Goal: Task Accomplishment & Management: Use online tool/utility

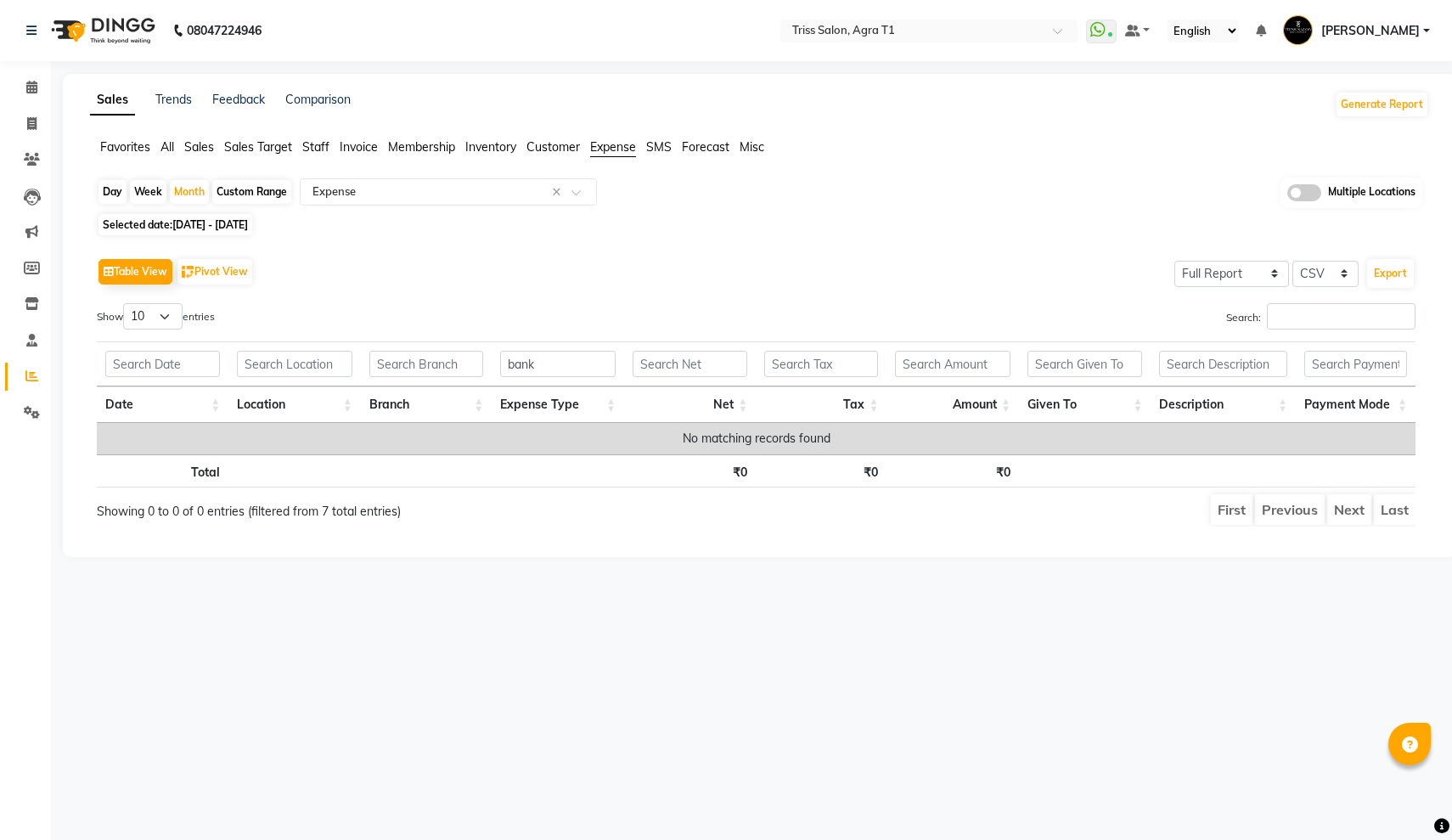
select select "full_report"
select select "csv"
type input "bank"
click at [187, 192] on div "Month" at bounding box center [189, 192] width 39 height 24
select select "10"
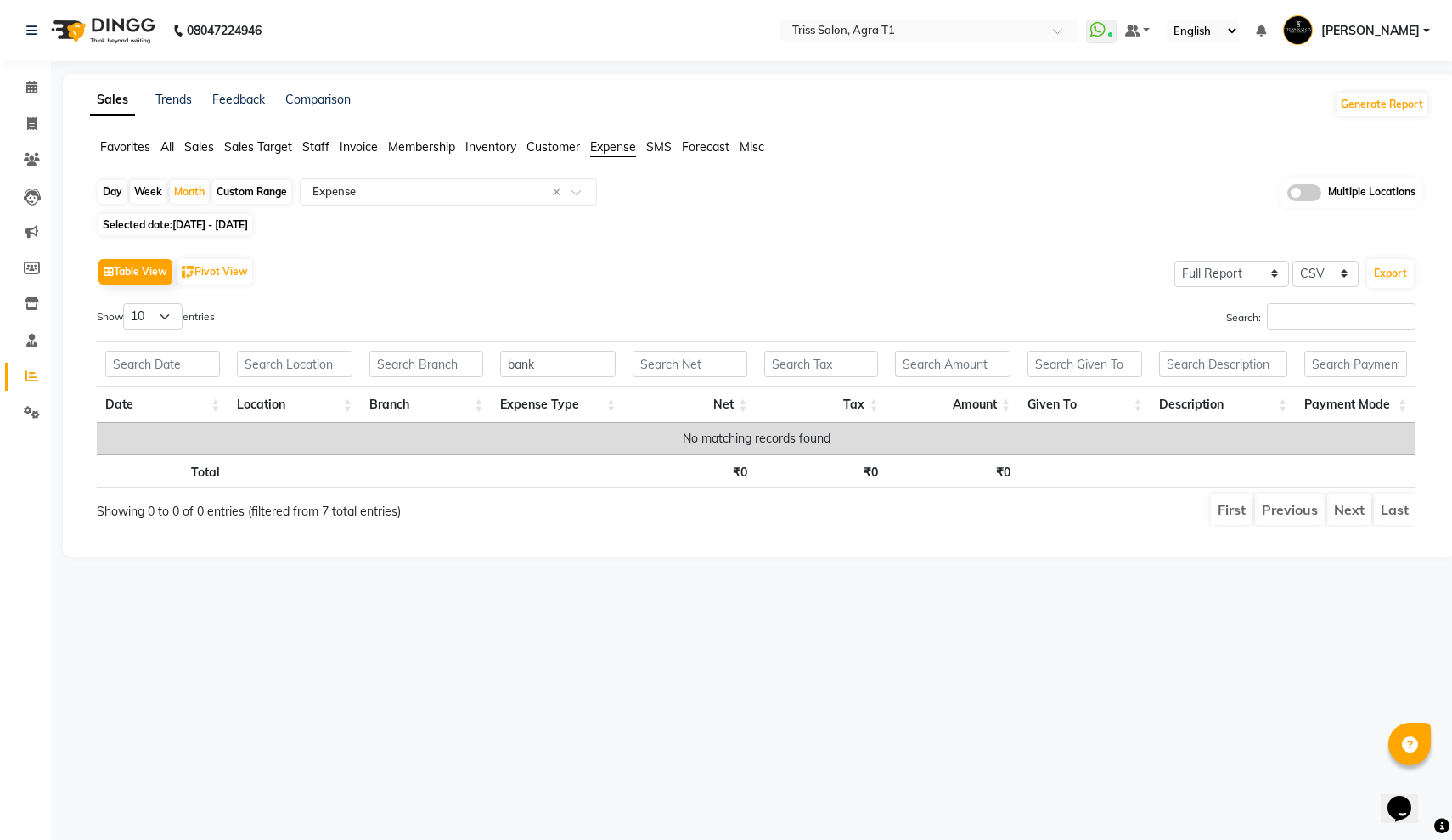
select select "2025"
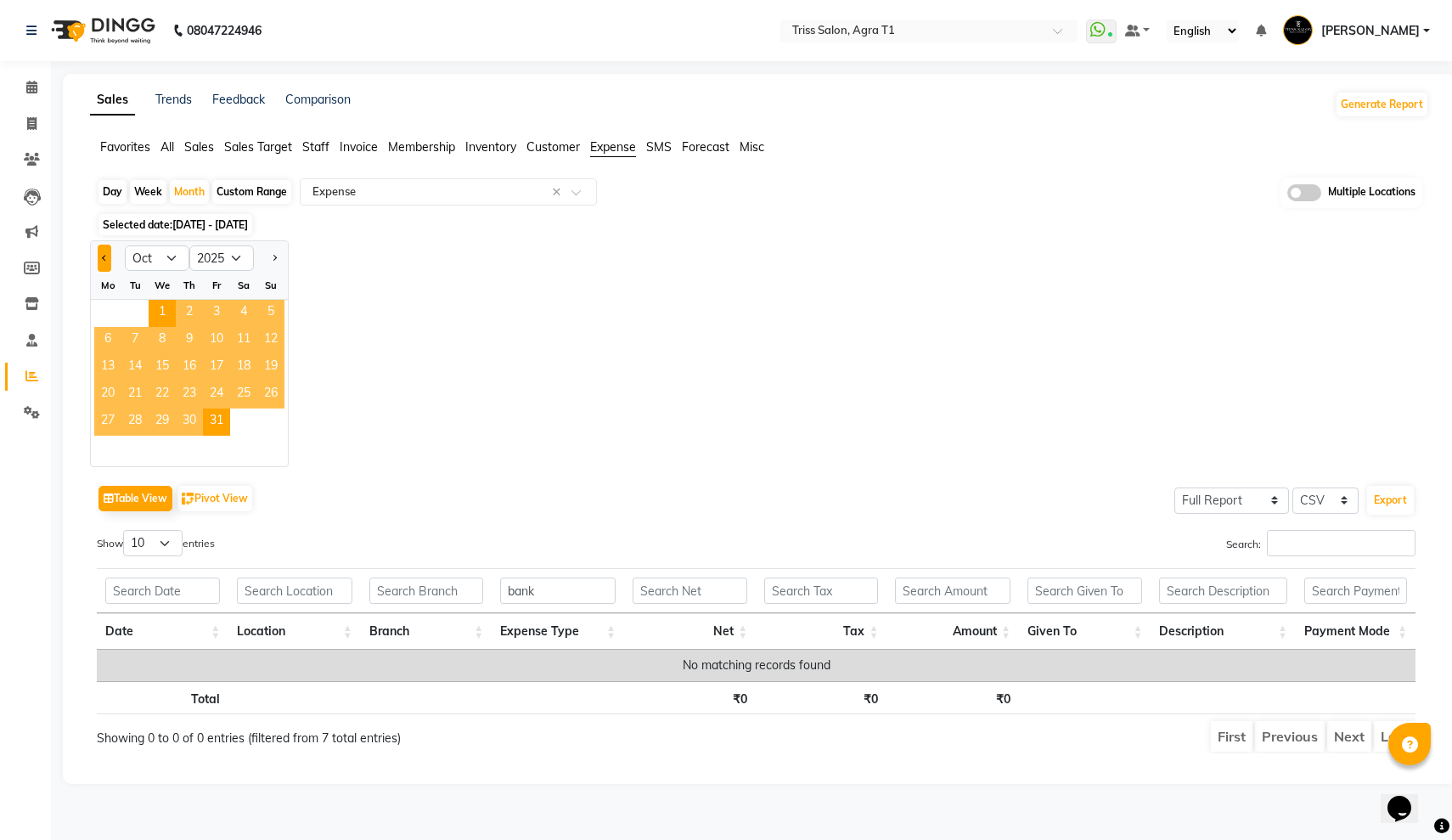
click at [101, 254] on button "Previous month" at bounding box center [104, 258] width 14 height 28
select select "9"
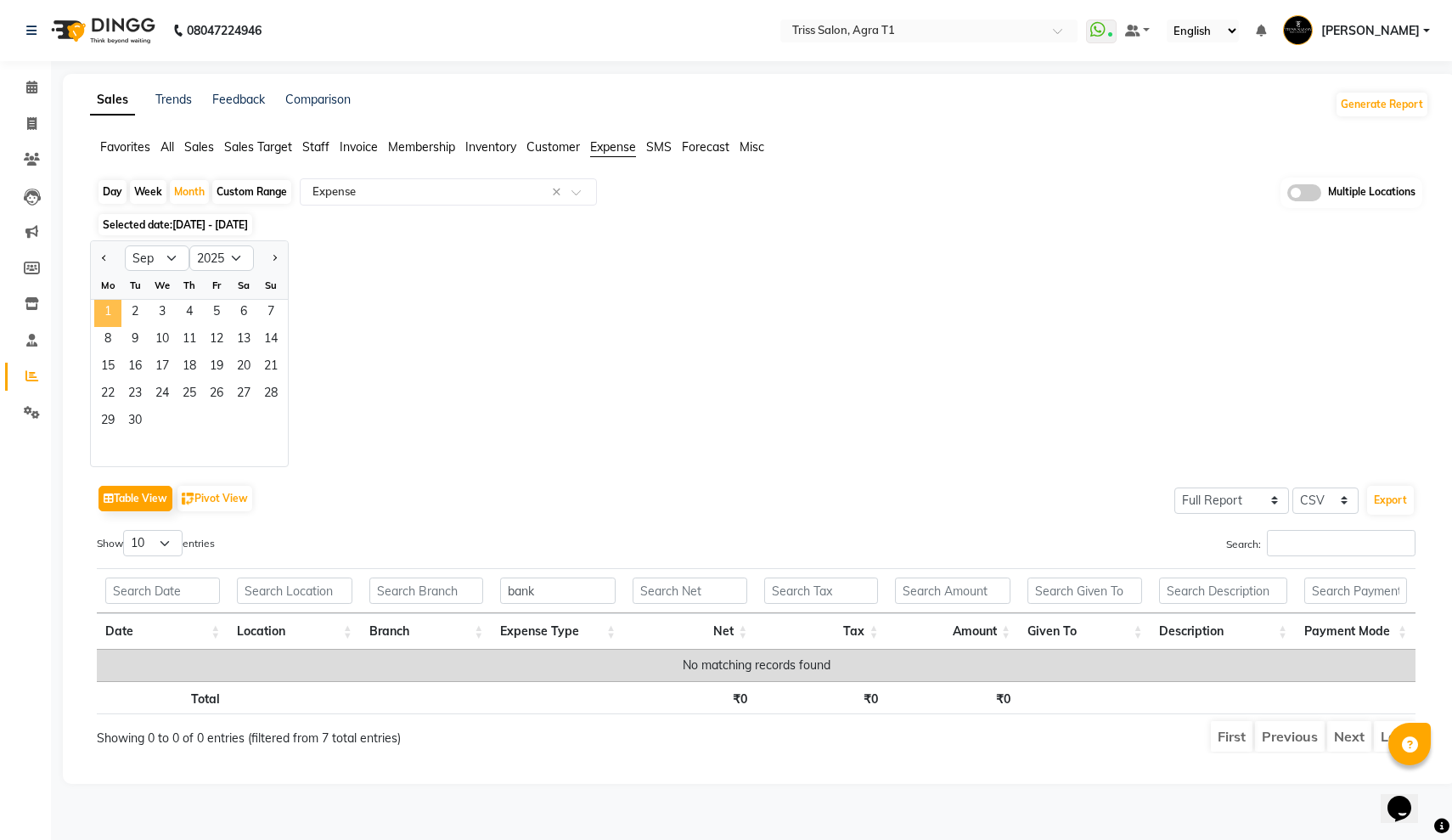
click at [112, 311] on span "1" at bounding box center [108, 313] width 28 height 28
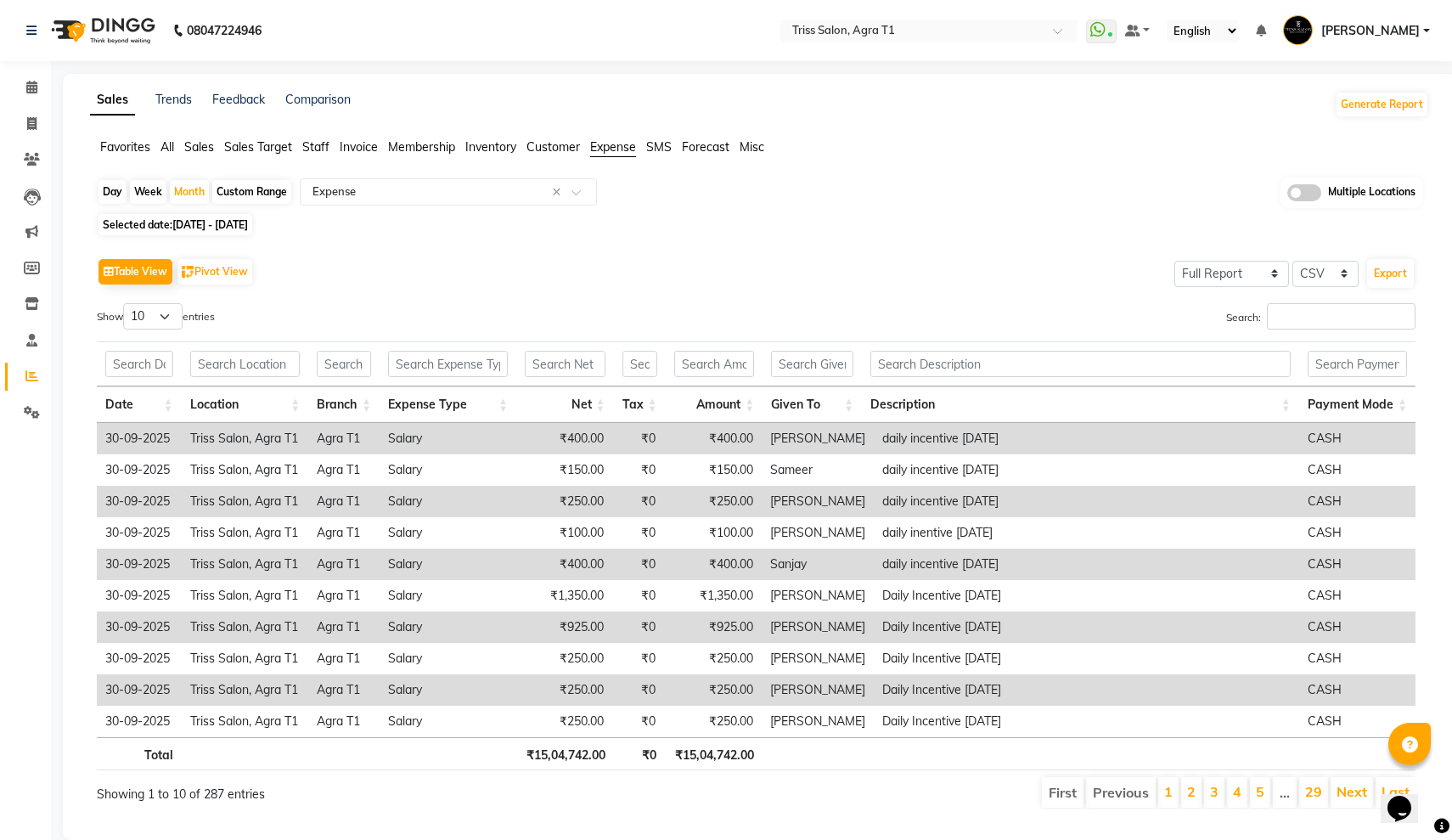
click at [357, 147] on span "Invoice" at bounding box center [359, 147] width 38 height 16
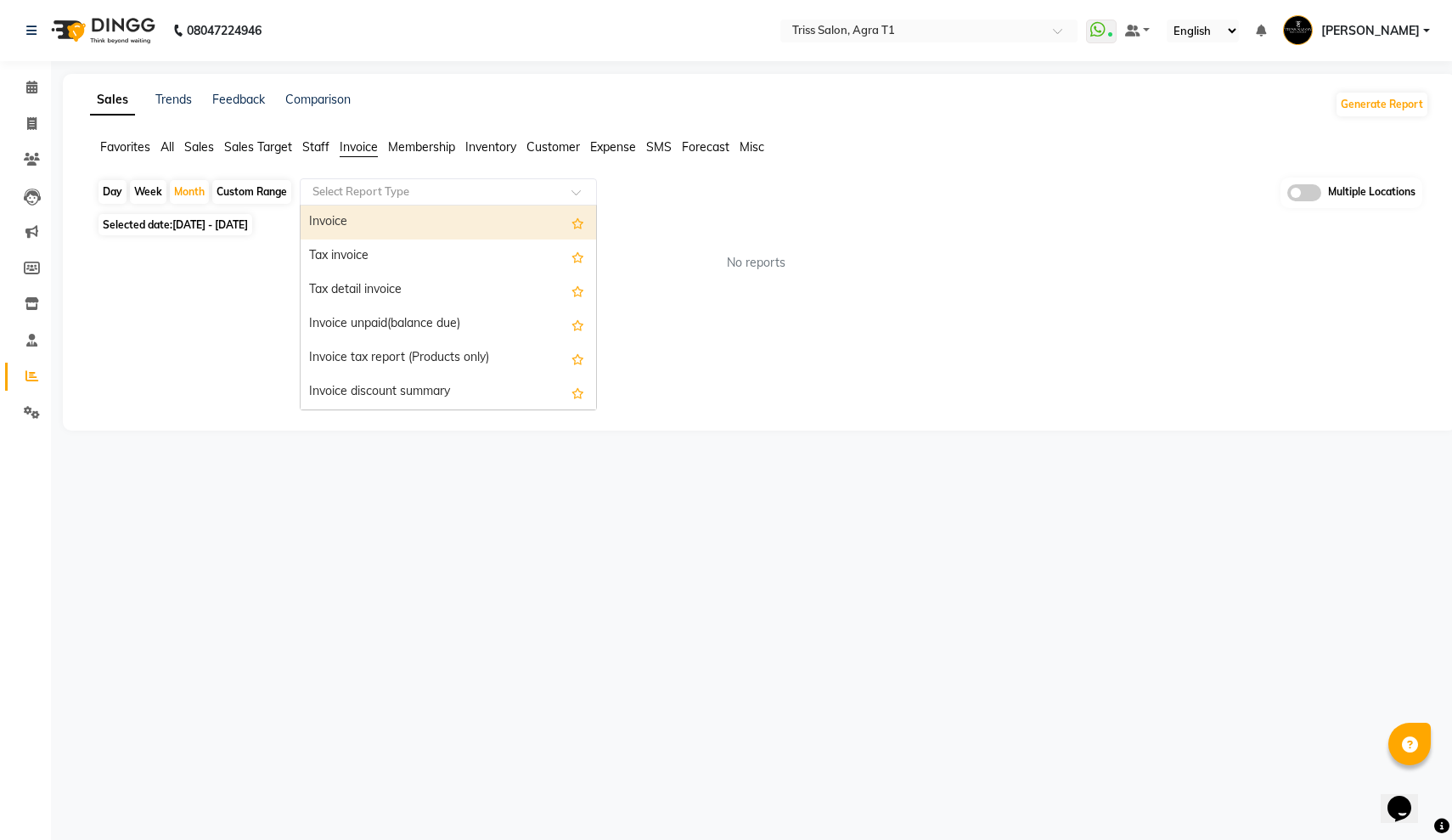
click at [390, 188] on input "text" at bounding box center [431, 191] width 244 height 17
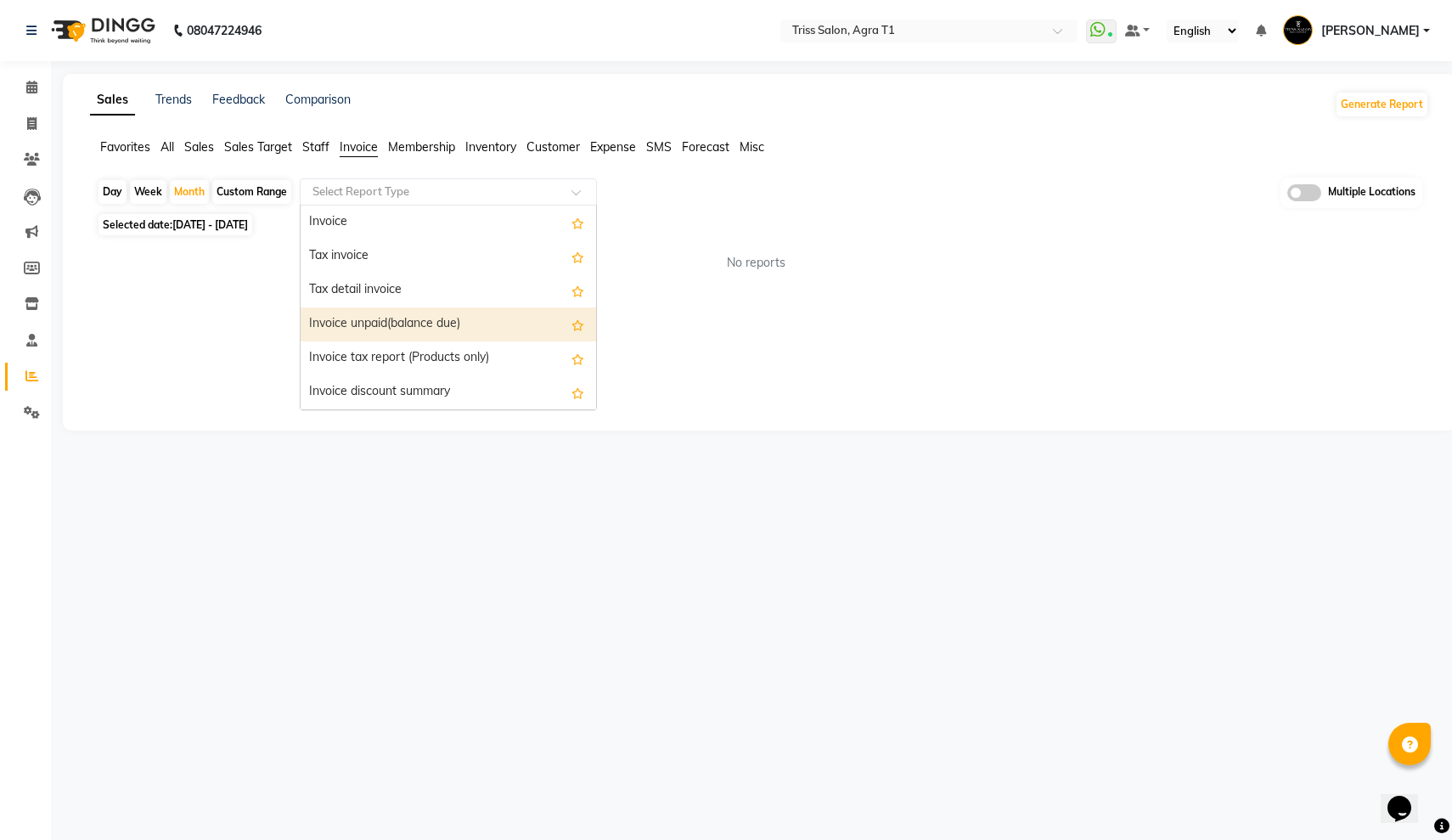
click at [410, 325] on div "Invoice unpaid(balance due)" at bounding box center [448, 324] width 296 height 33
select select "full_report"
select select "csv"
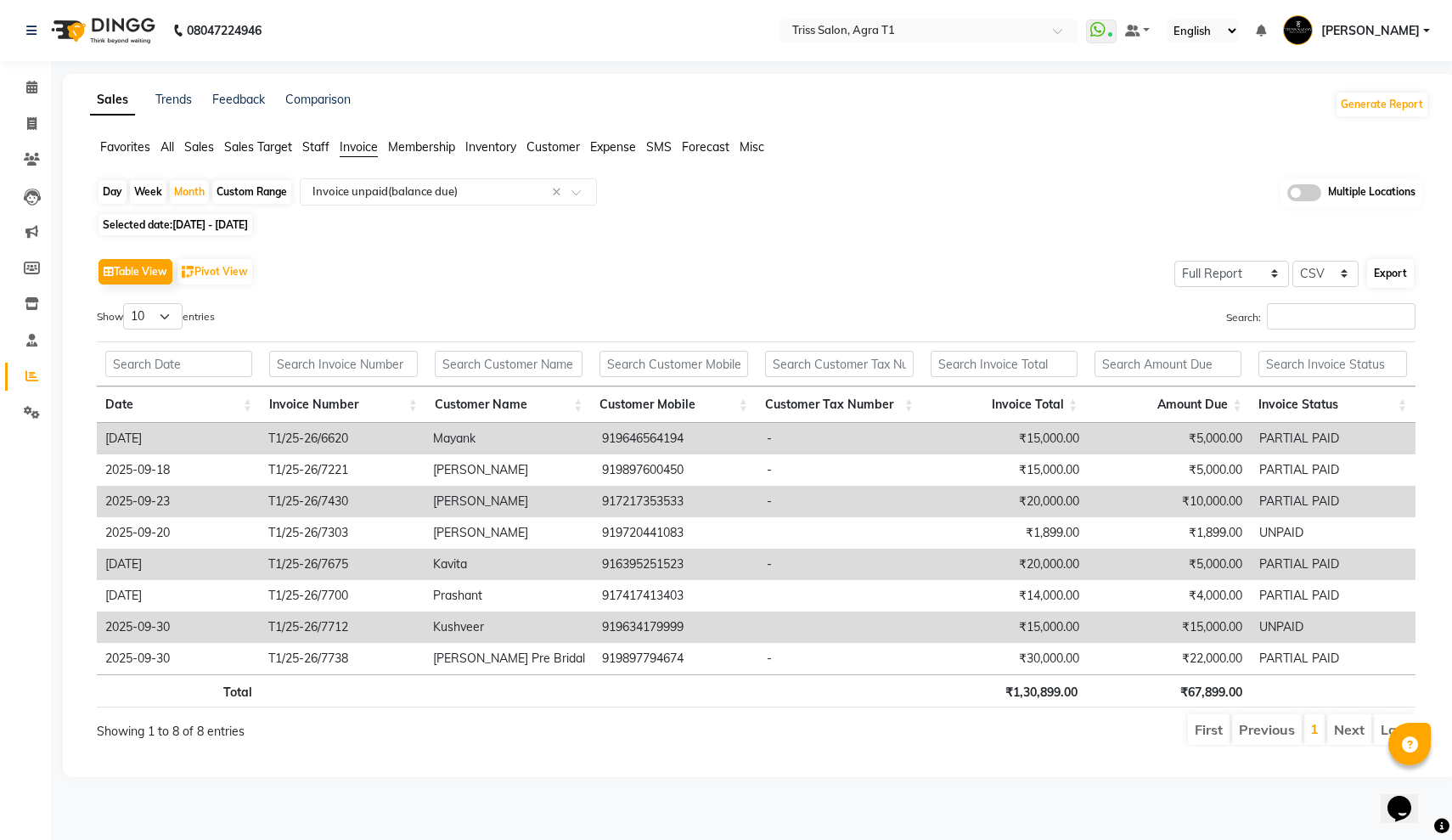
click at [1380, 273] on button "Export" at bounding box center [1390, 273] width 46 height 29
click at [180, 198] on div "Month" at bounding box center [189, 192] width 39 height 24
select select "9"
select select "2025"
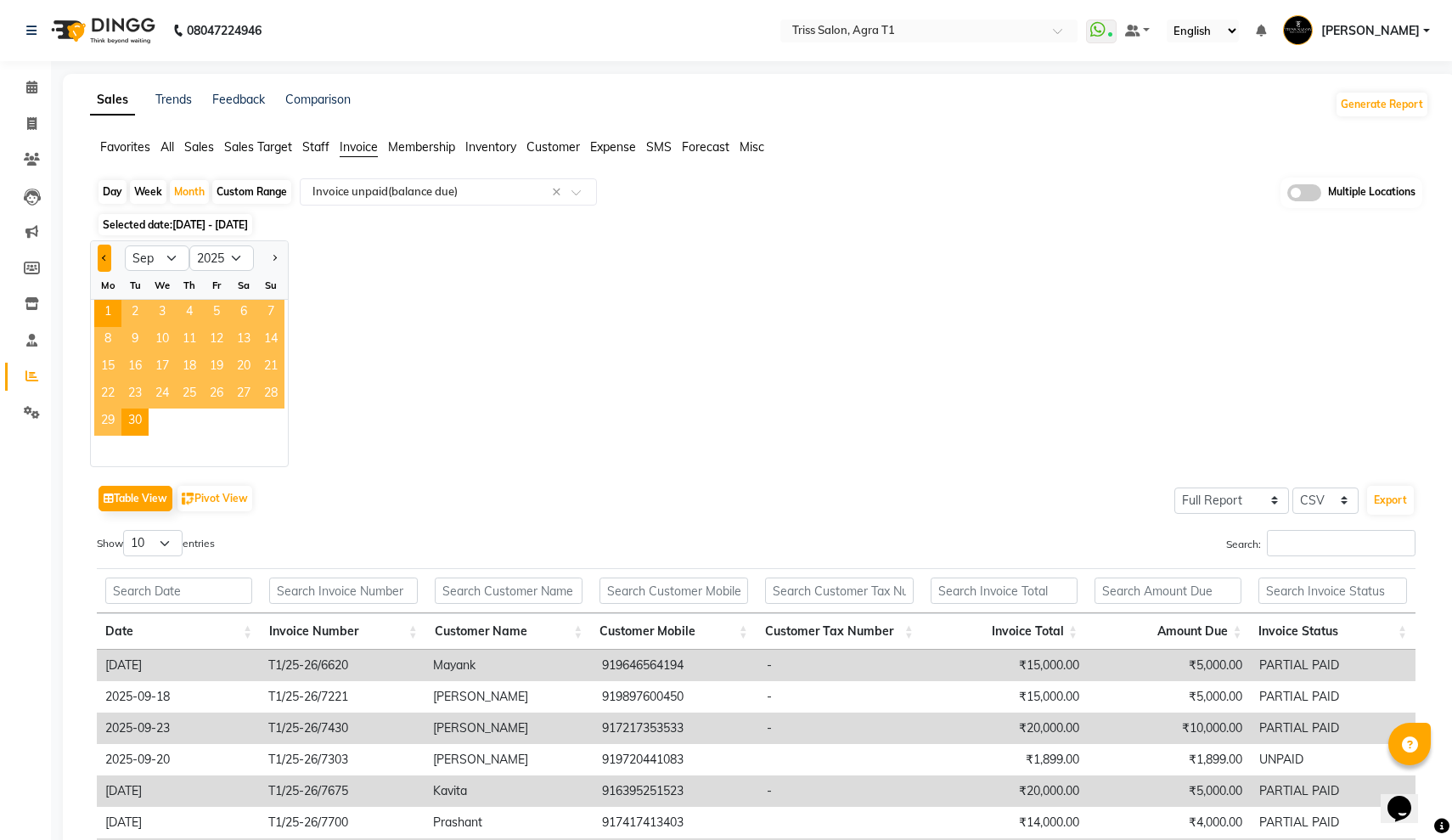
click at [107, 263] on button "Previous month" at bounding box center [104, 258] width 14 height 28
select select "8"
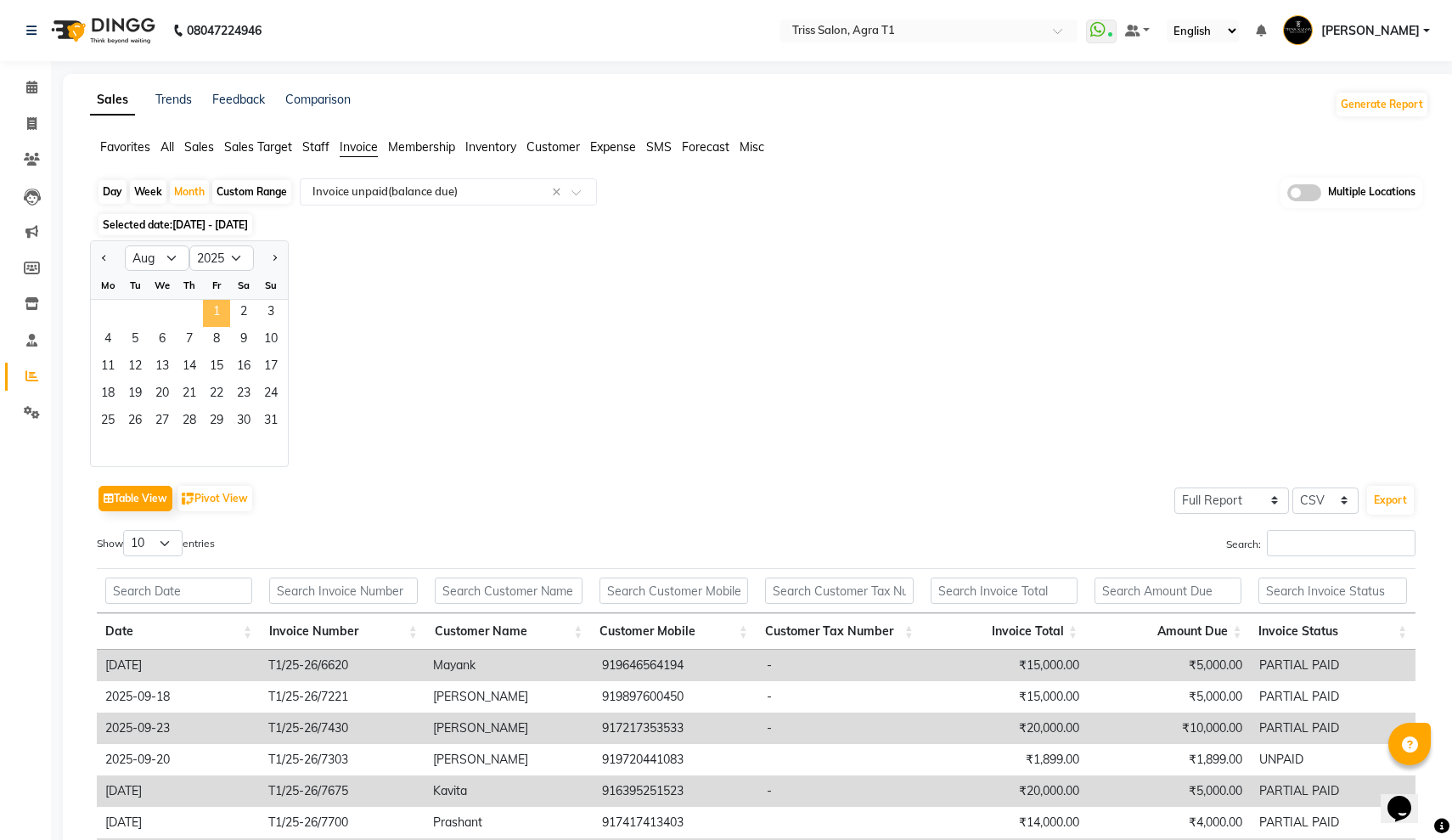
click at [210, 316] on span "1" at bounding box center [217, 313] width 28 height 28
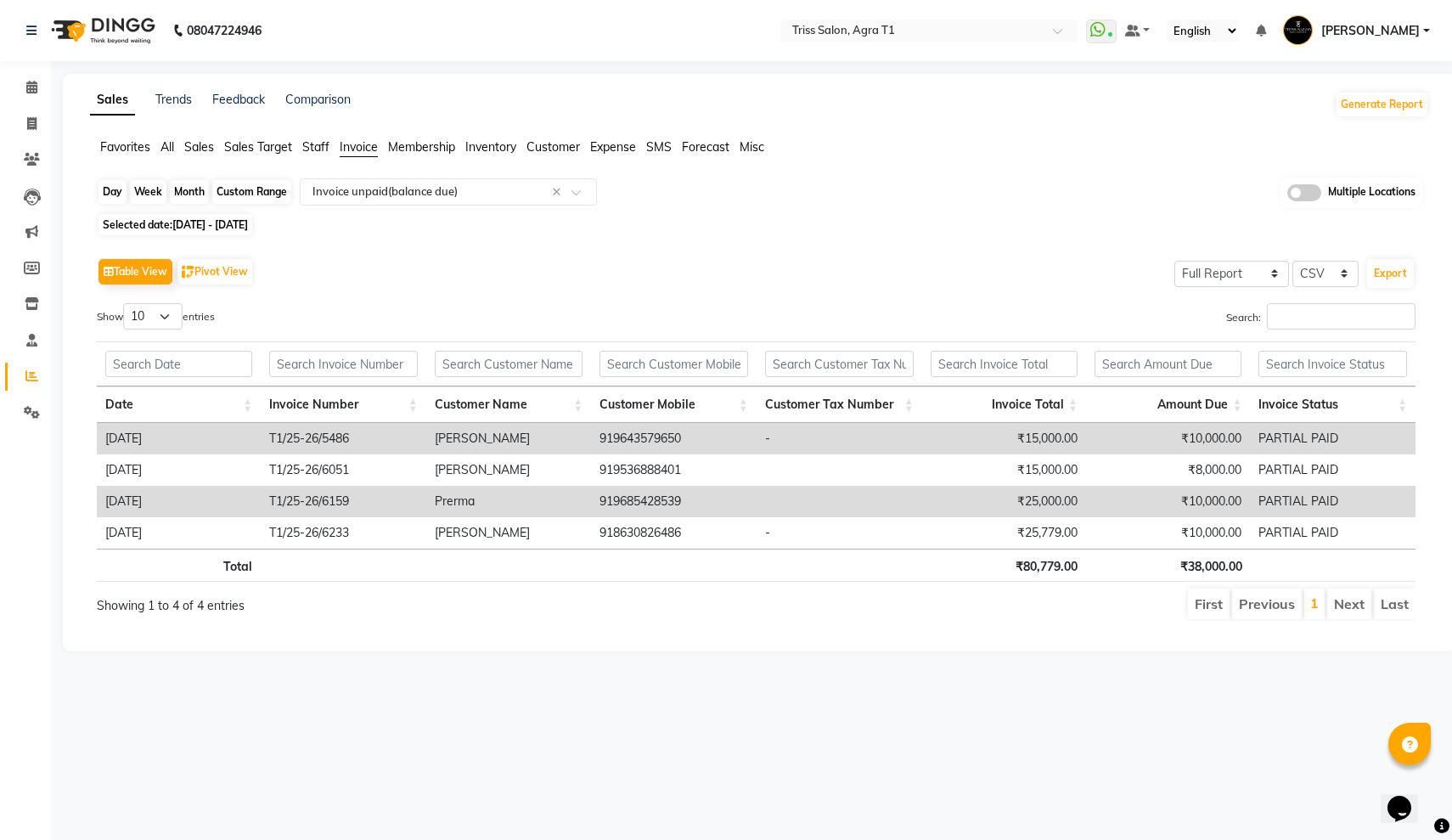
click at [192, 190] on div "Month" at bounding box center [189, 192] width 39 height 24
select select "8"
select select "2025"
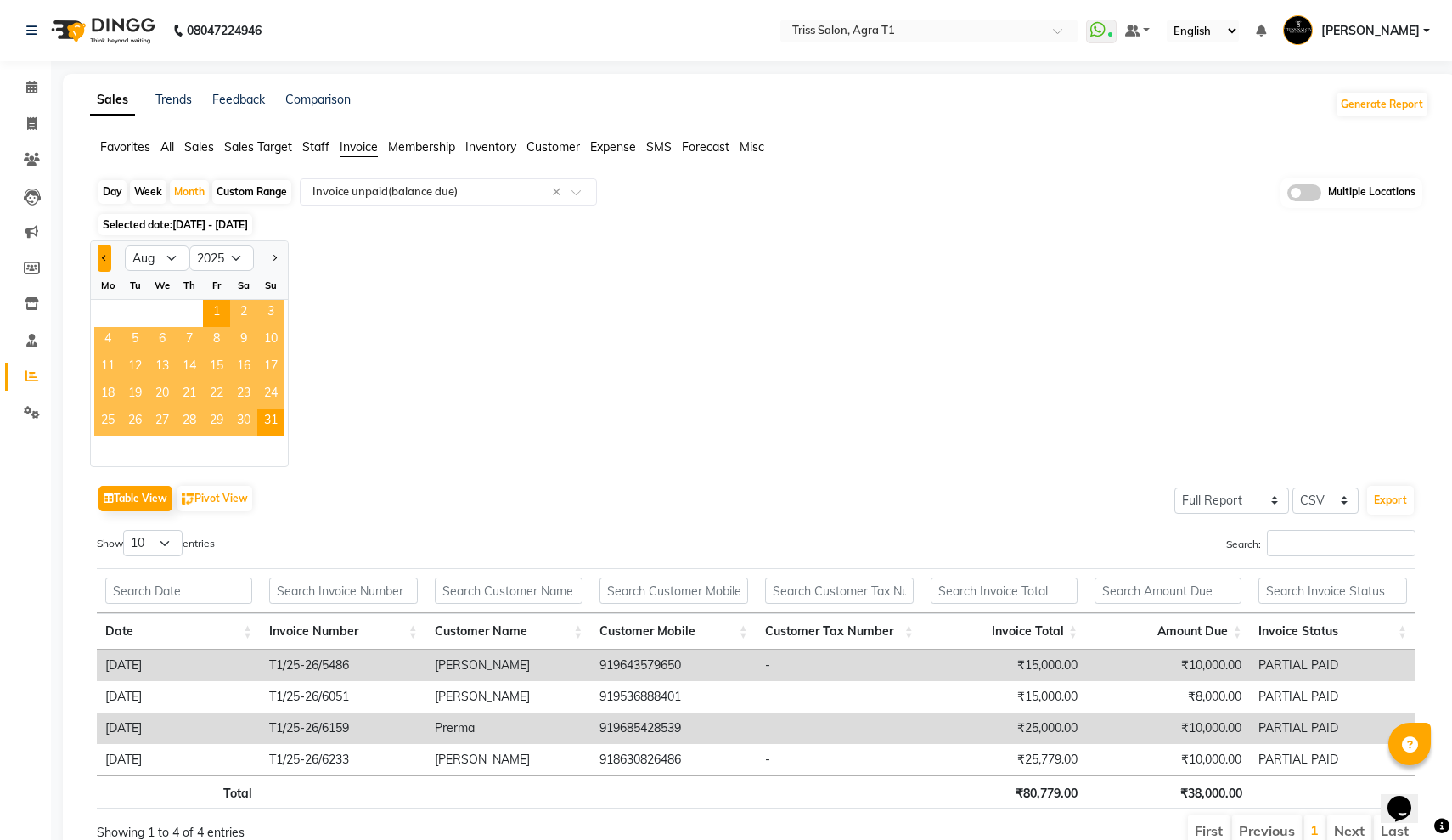
click at [101, 263] on button "Previous month" at bounding box center [104, 258] width 14 height 28
select select "7"
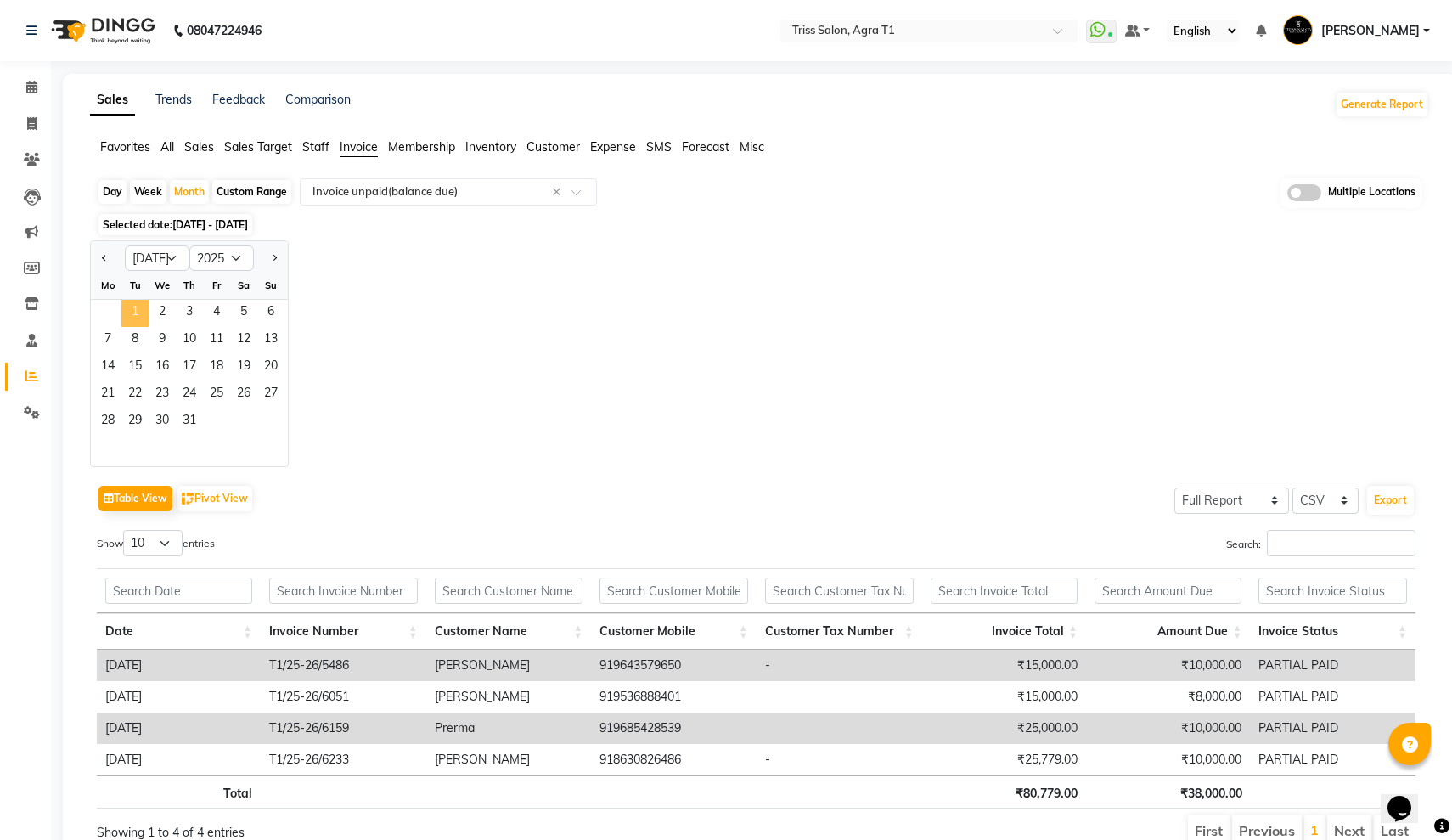
click at [126, 303] on span "1" at bounding box center [135, 313] width 28 height 28
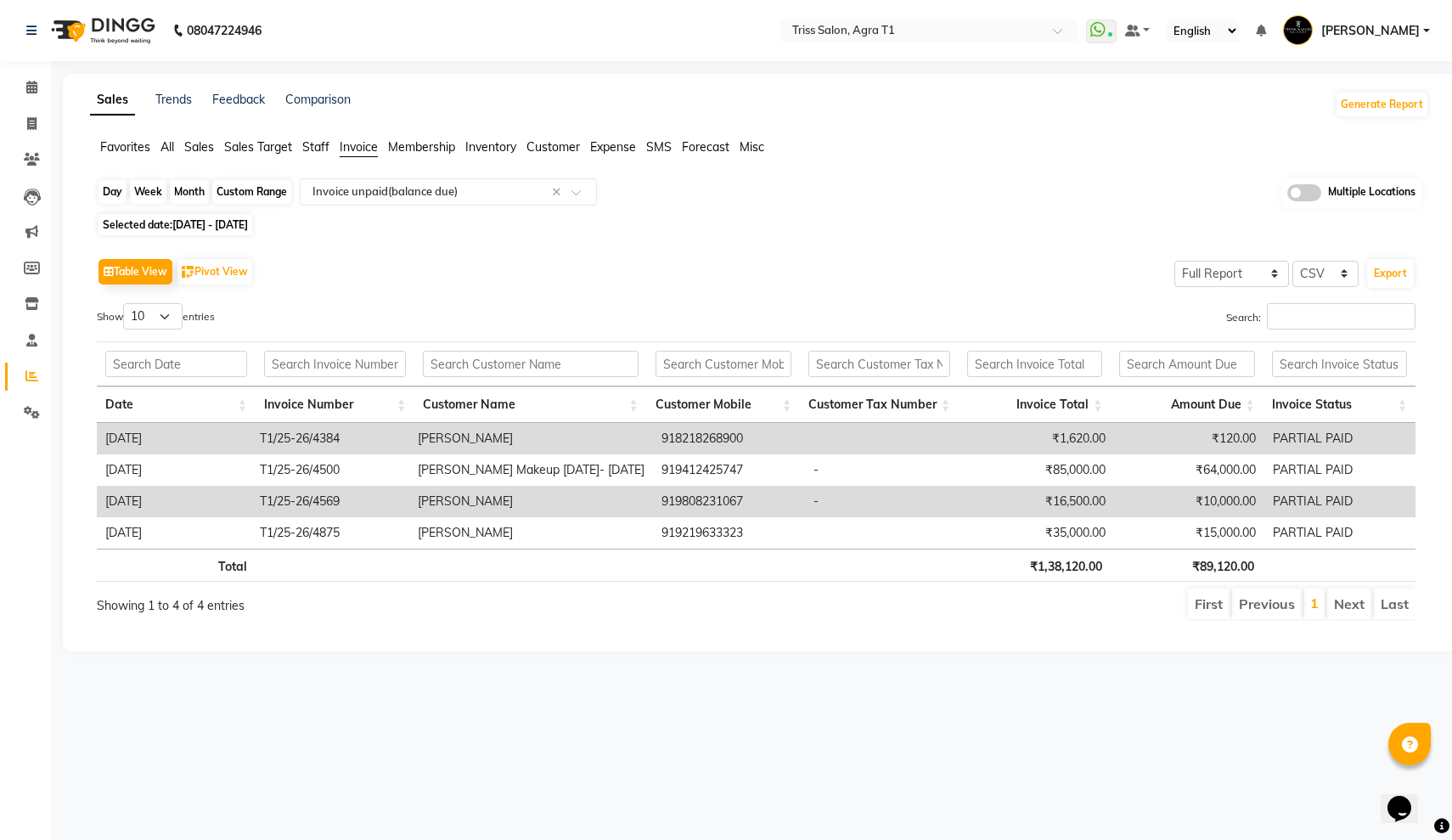
click at [190, 187] on div "Month" at bounding box center [189, 192] width 39 height 24
select select "7"
select select "2025"
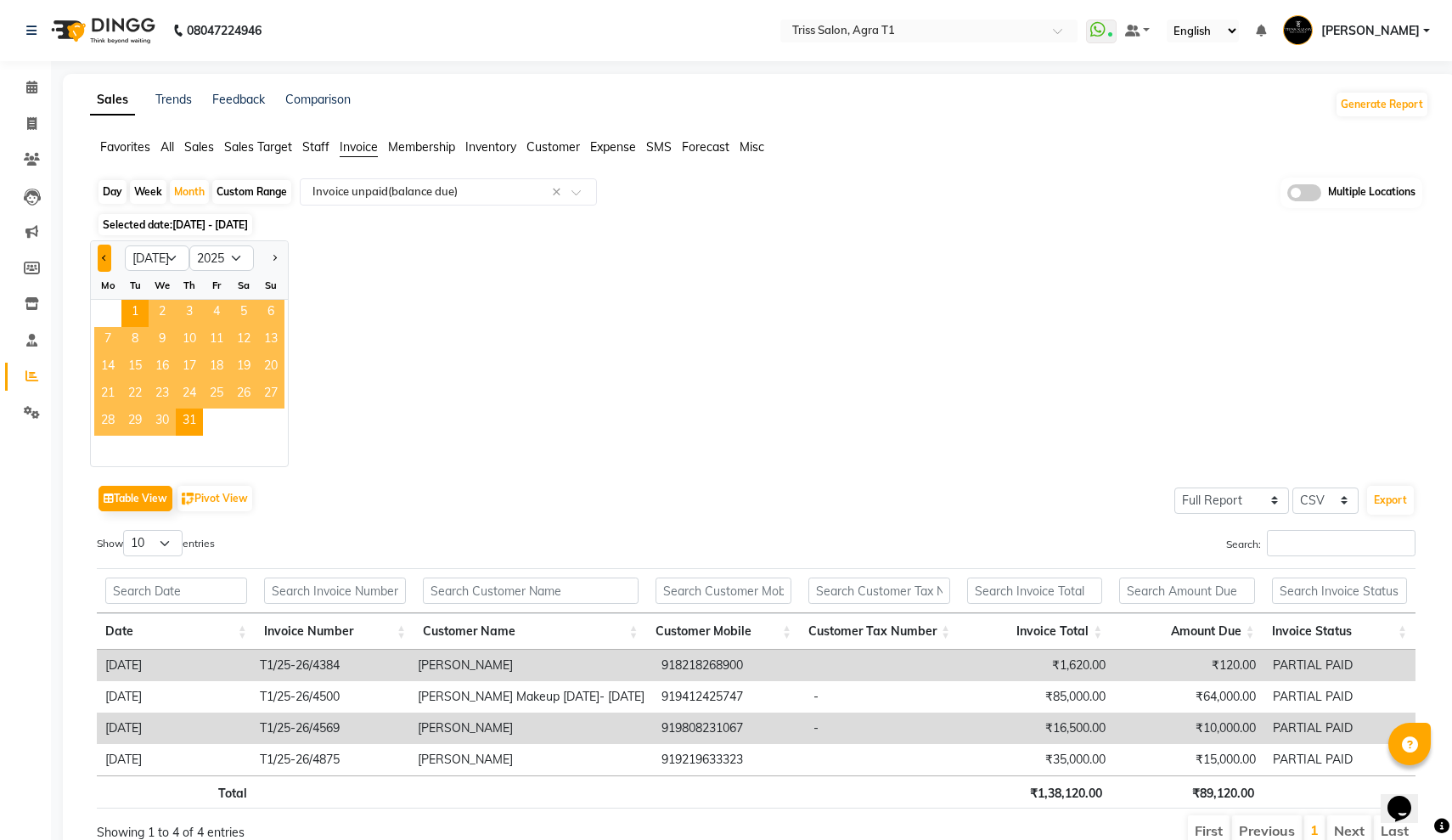
click at [104, 250] on button "Previous month" at bounding box center [104, 258] width 14 height 28
select select "6"
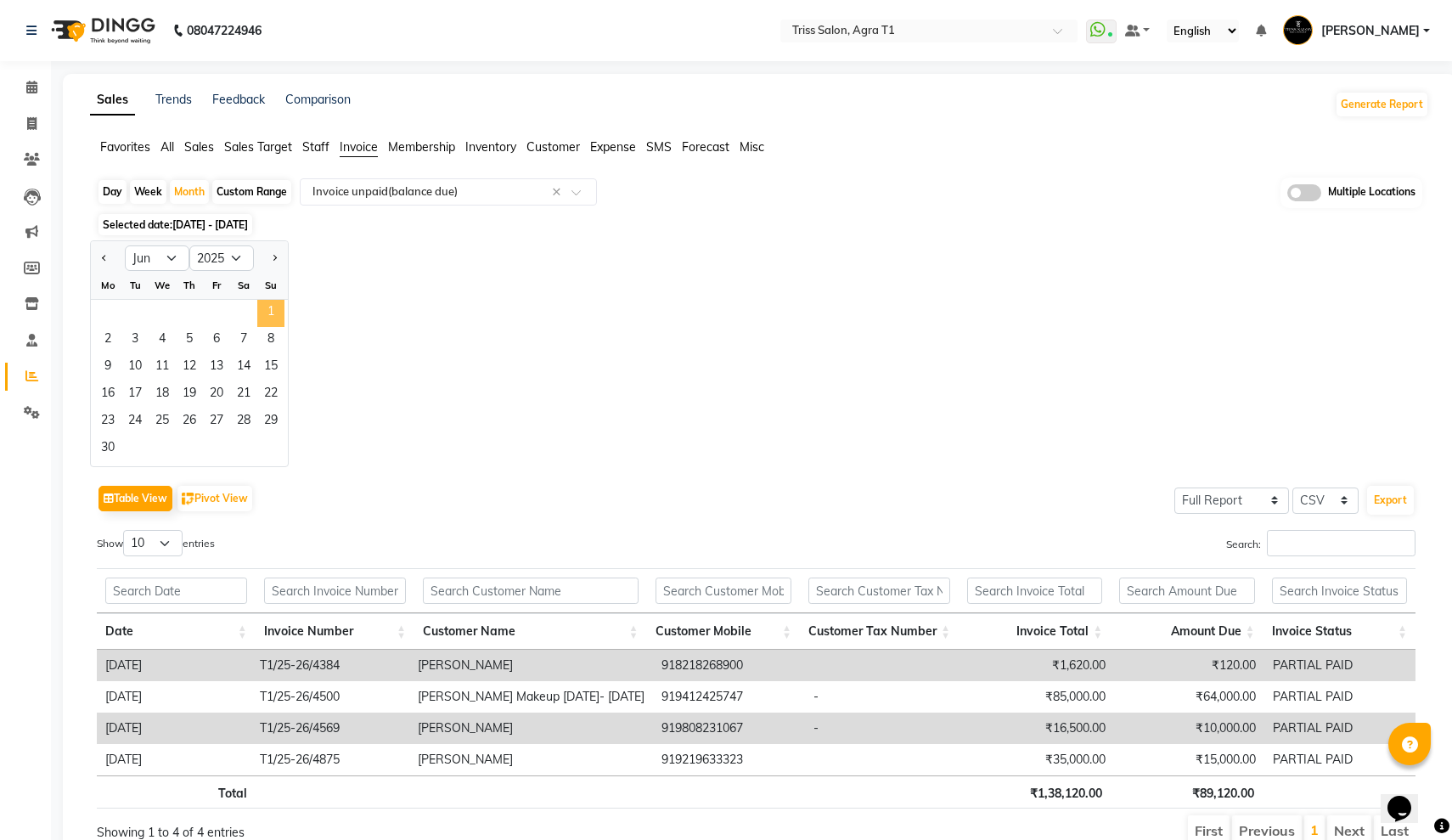
click at [263, 299] on span "1" at bounding box center [271, 313] width 28 height 28
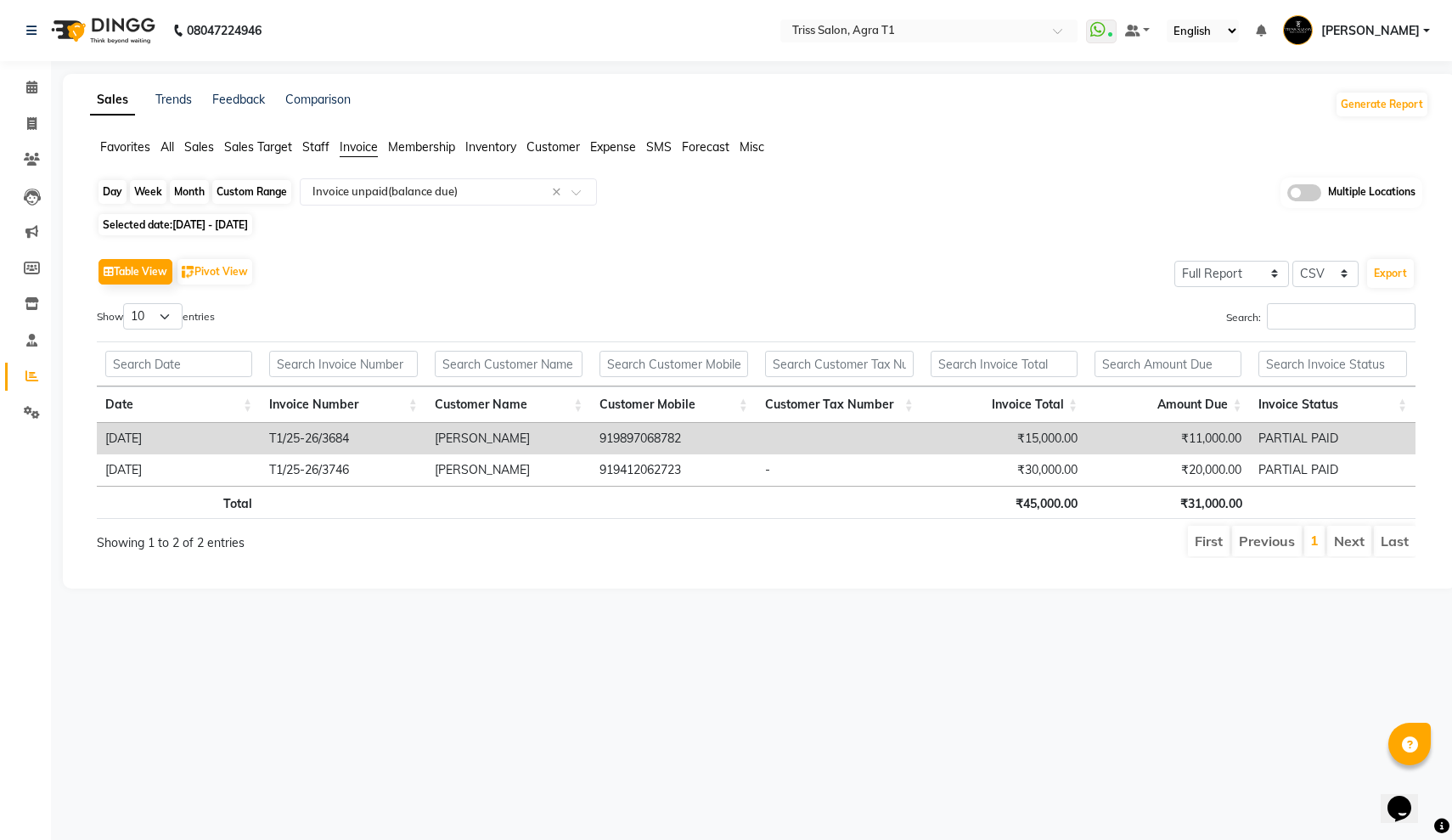
click at [192, 183] on div "Month" at bounding box center [189, 192] width 39 height 24
select select "6"
select select "2025"
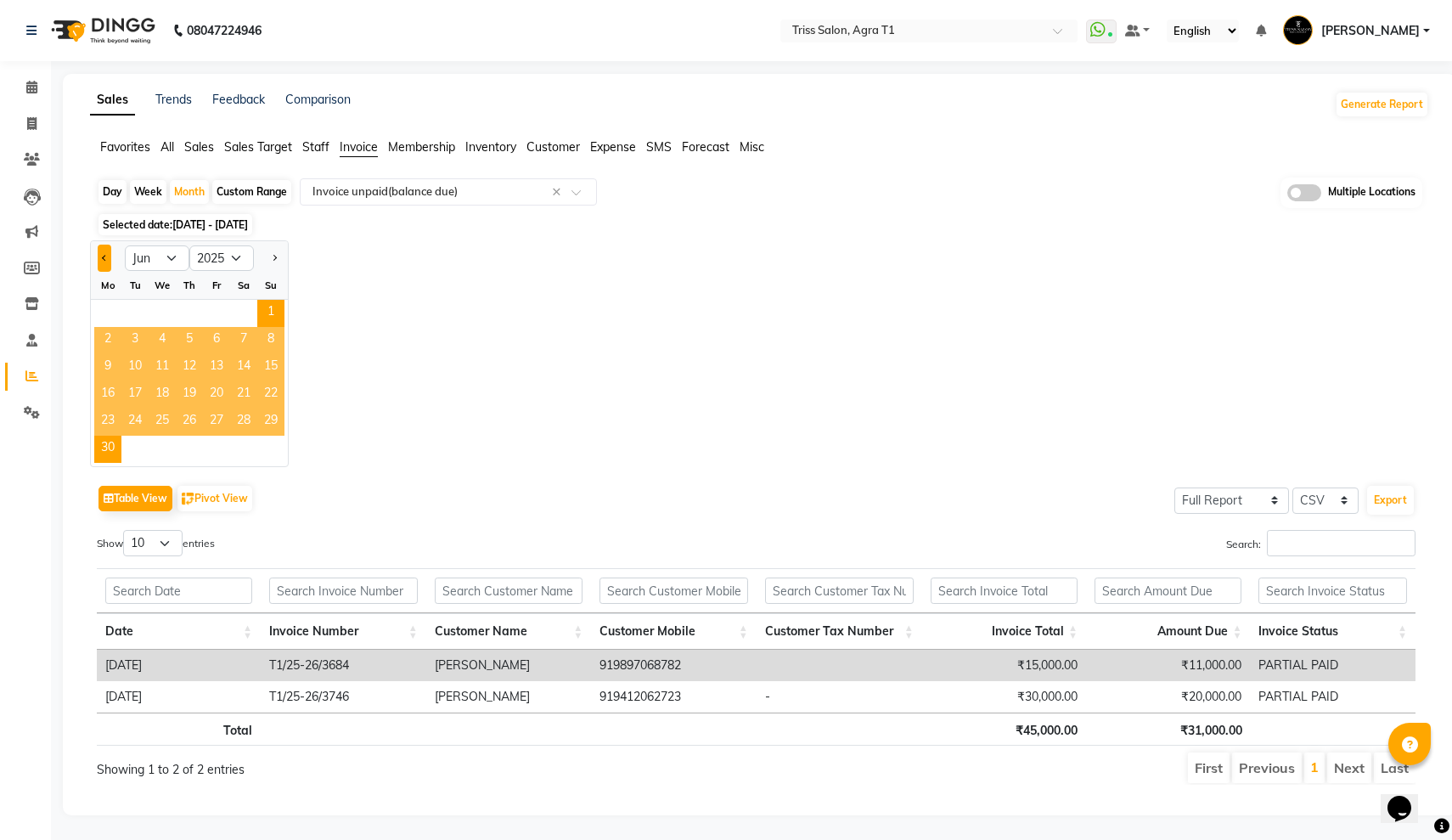
click at [103, 256] on span "Previous month" at bounding box center [104, 257] width 6 height 6
select select "5"
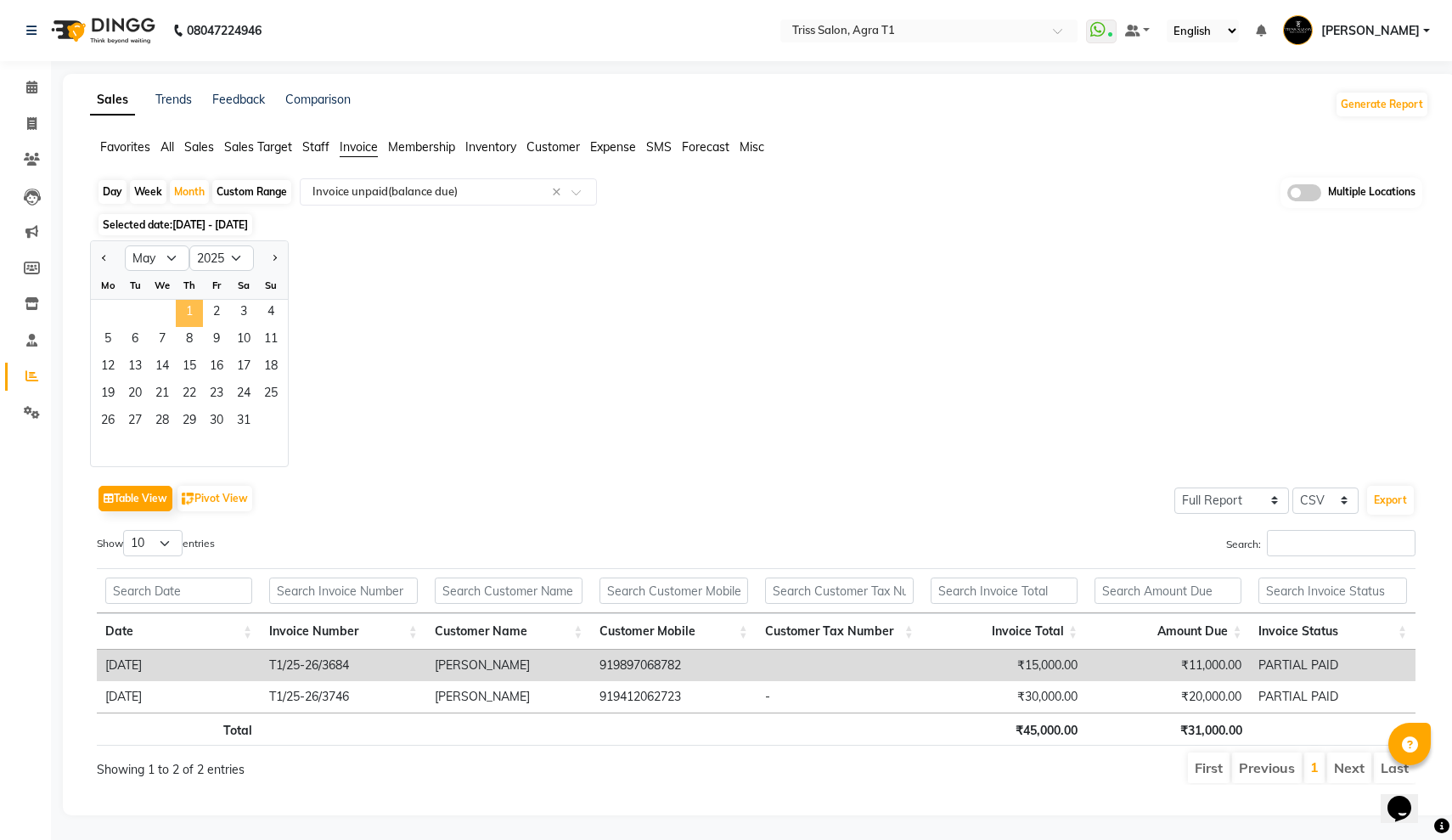
click at [178, 313] on span "1" at bounding box center [189, 313] width 28 height 28
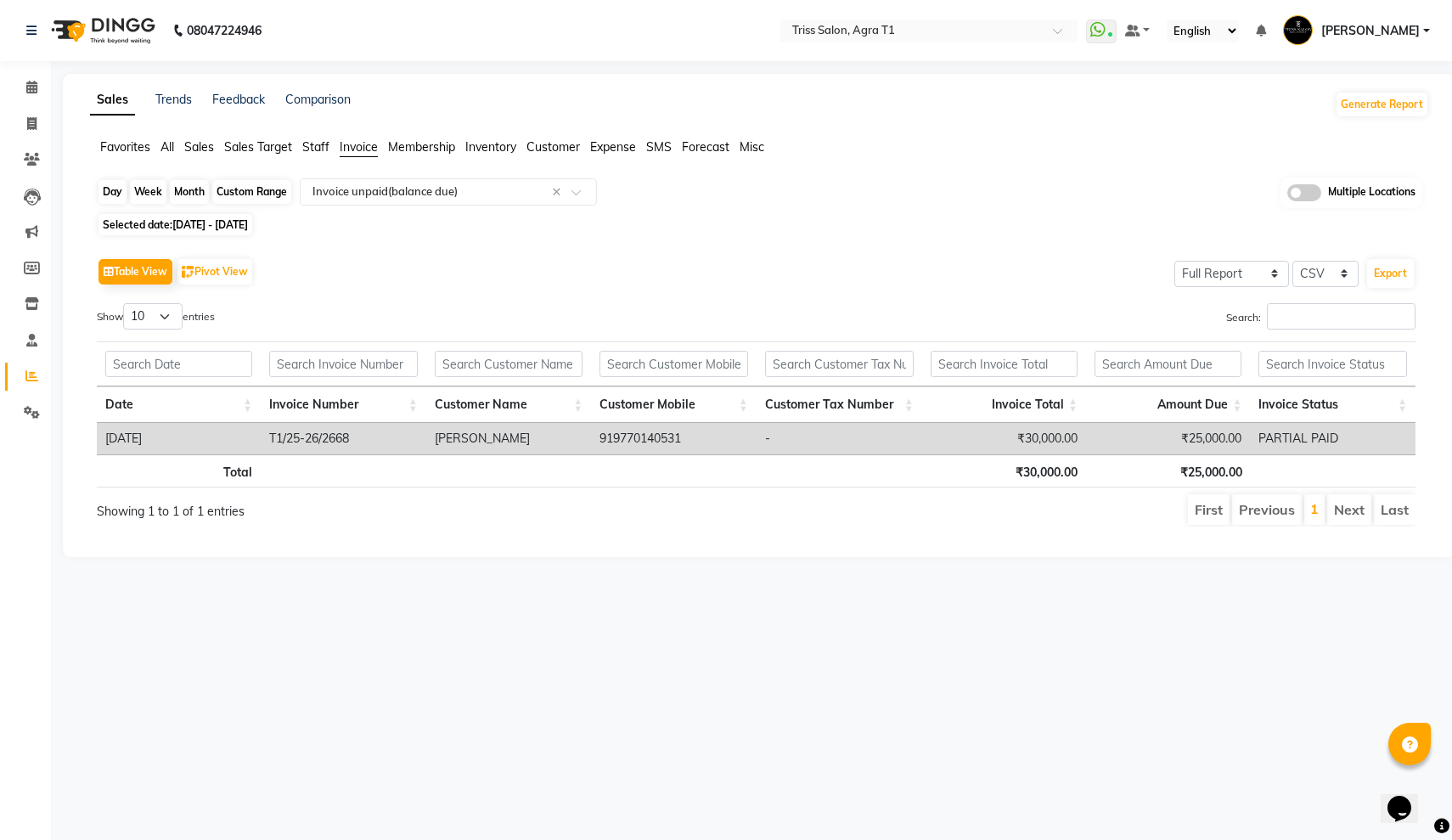
click at [189, 194] on div "Month" at bounding box center [189, 192] width 39 height 24
select select "5"
select select "2025"
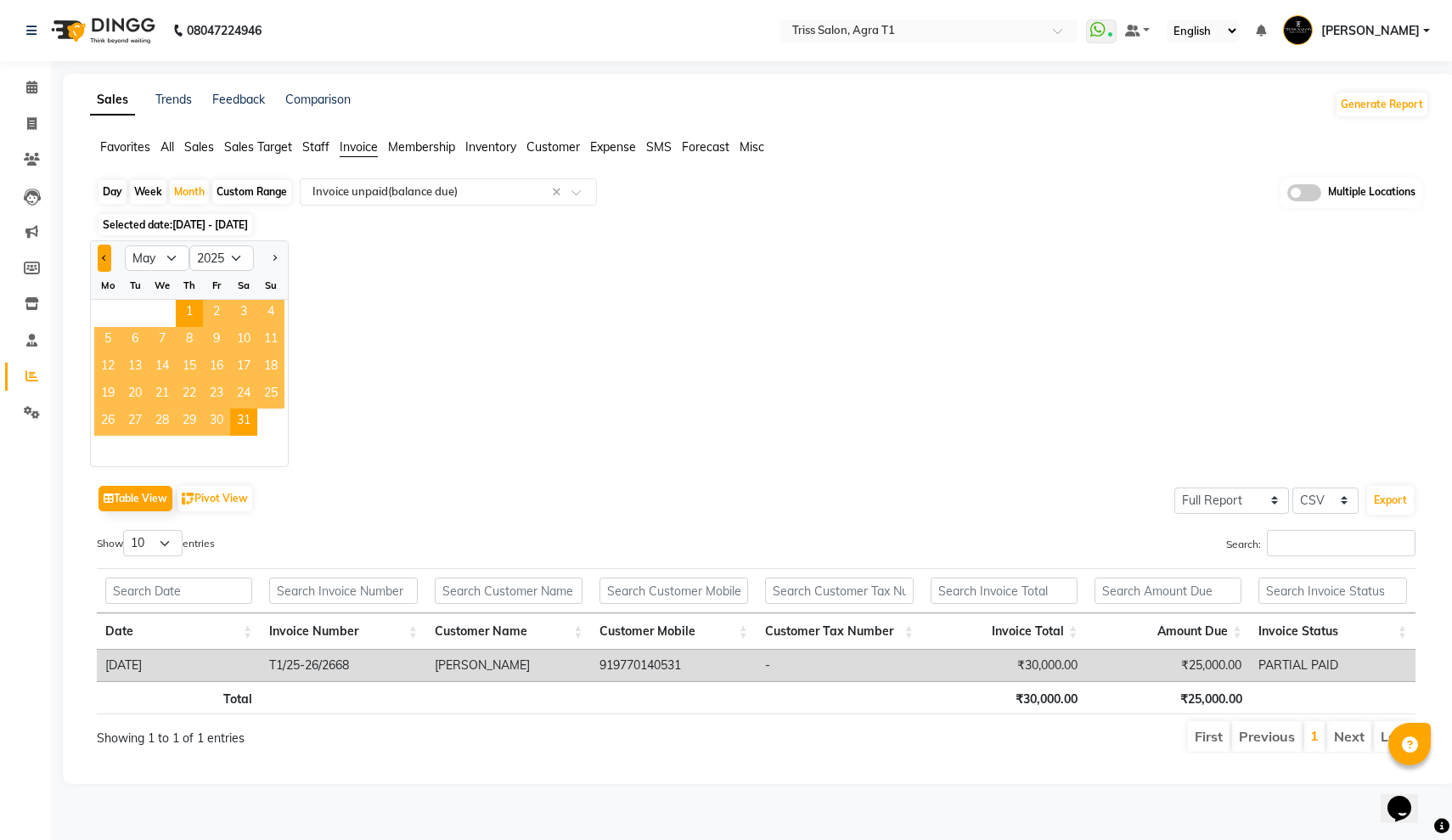
click at [105, 256] on span "Previous month" at bounding box center [104, 257] width 6 height 6
select select "4"
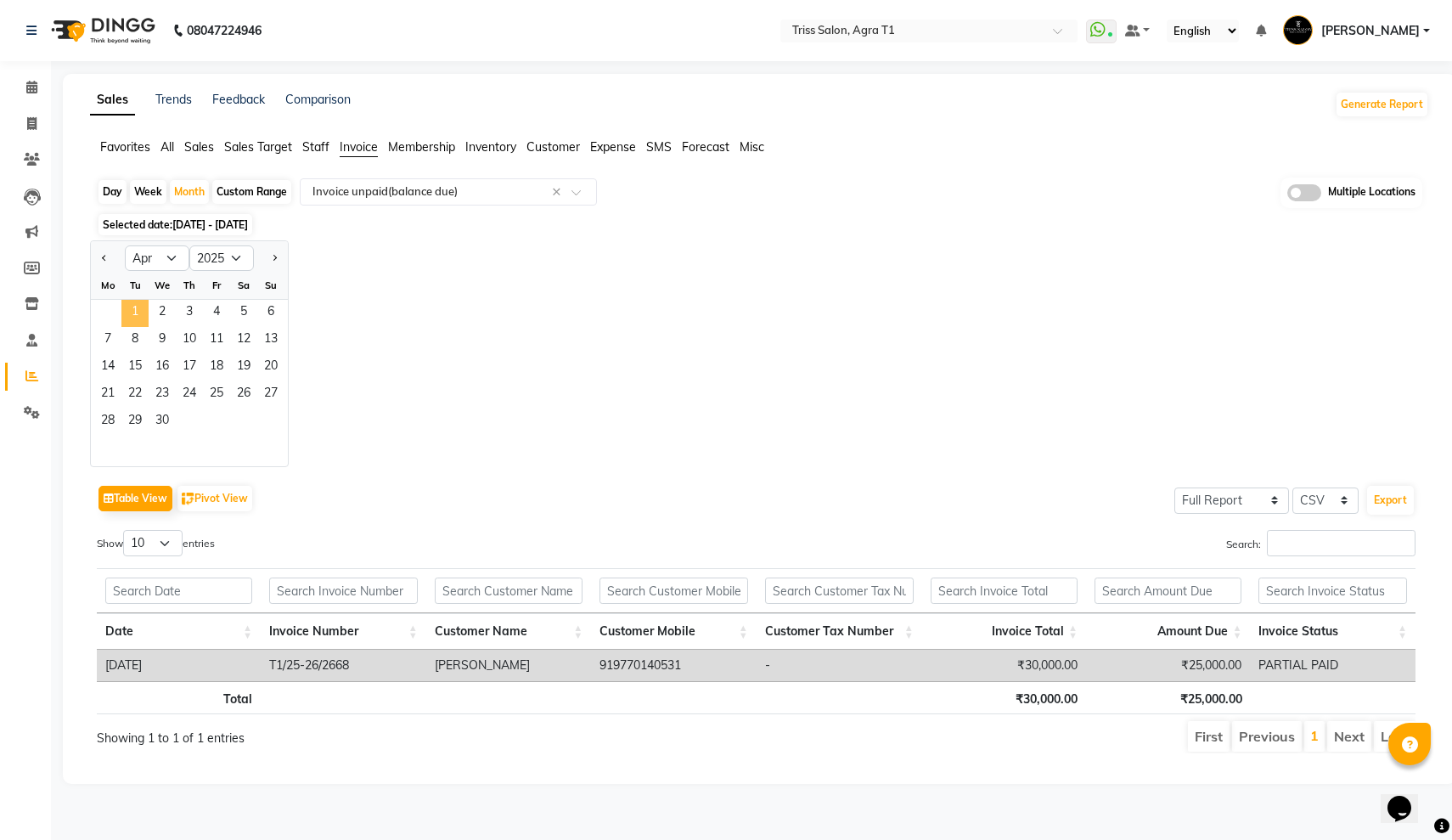
click at [139, 304] on span "1" at bounding box center [135, 313] width 28 height 28
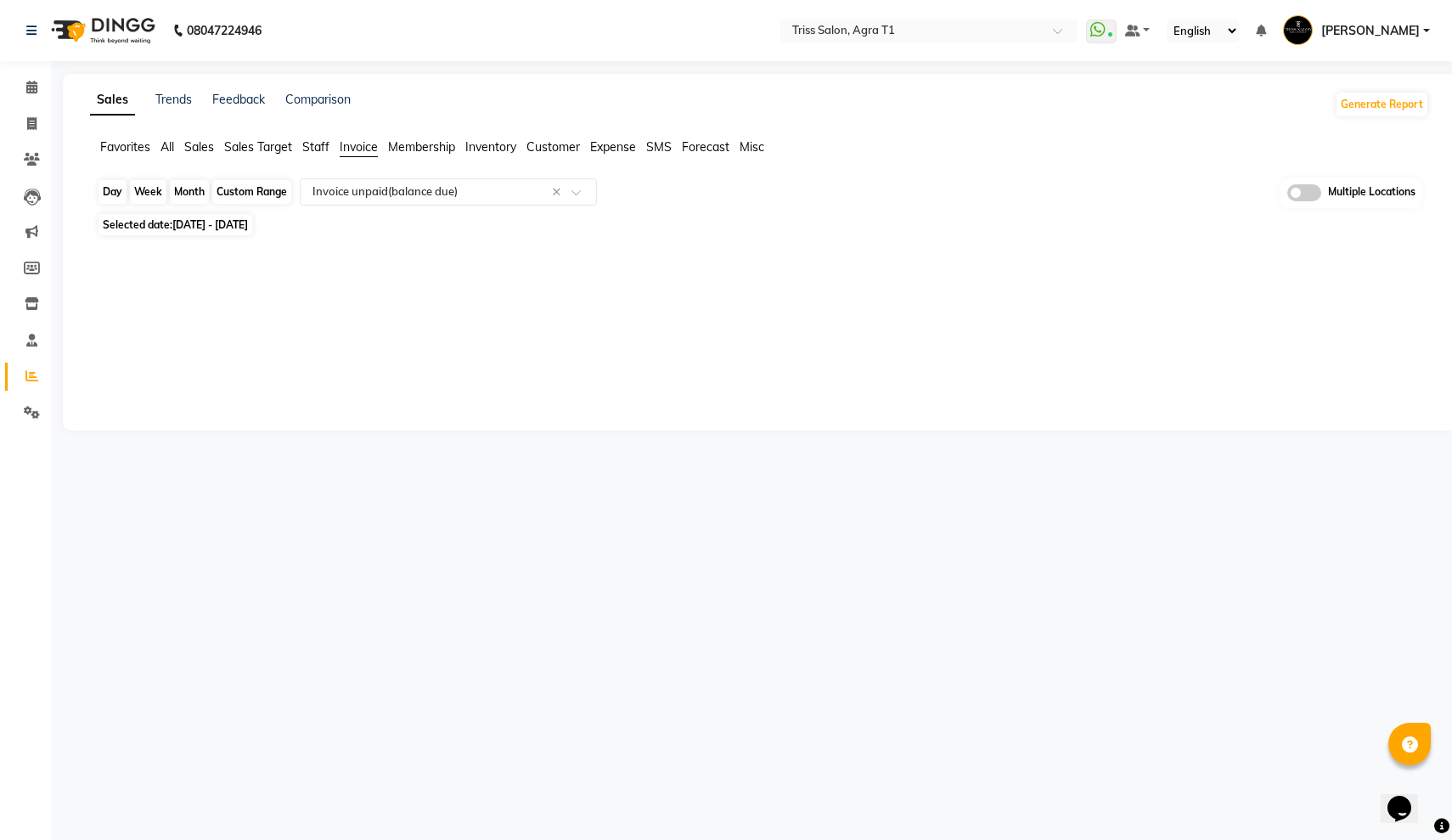
click at [203, 193] on div "Month" at bounding box center [189, 192] width 39 height 24
select select "4"
select select "2025"
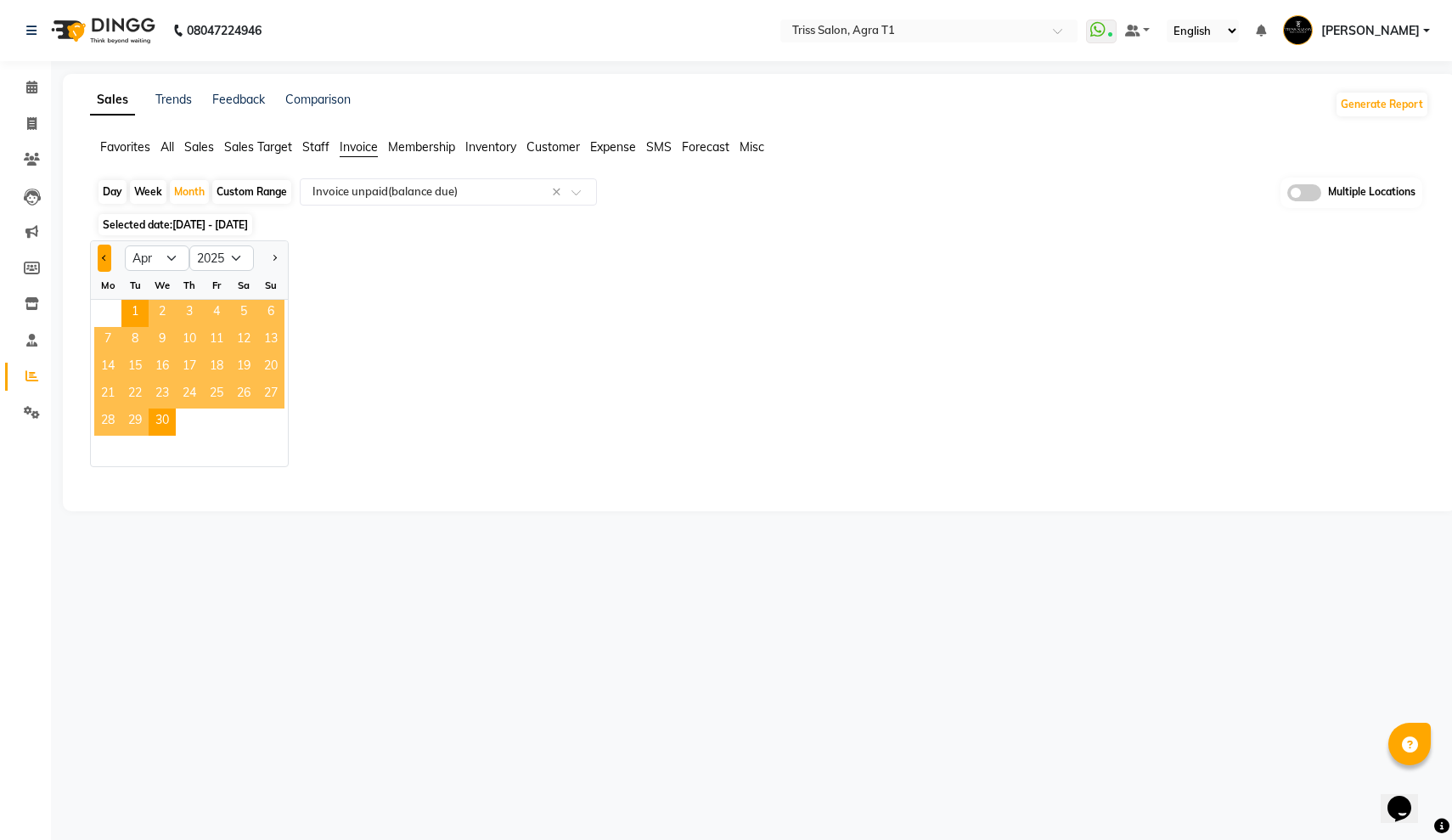
click at [101, 255] on button "Previous month" at bounding box center [104, 258] width 14 height 28
select select "3"
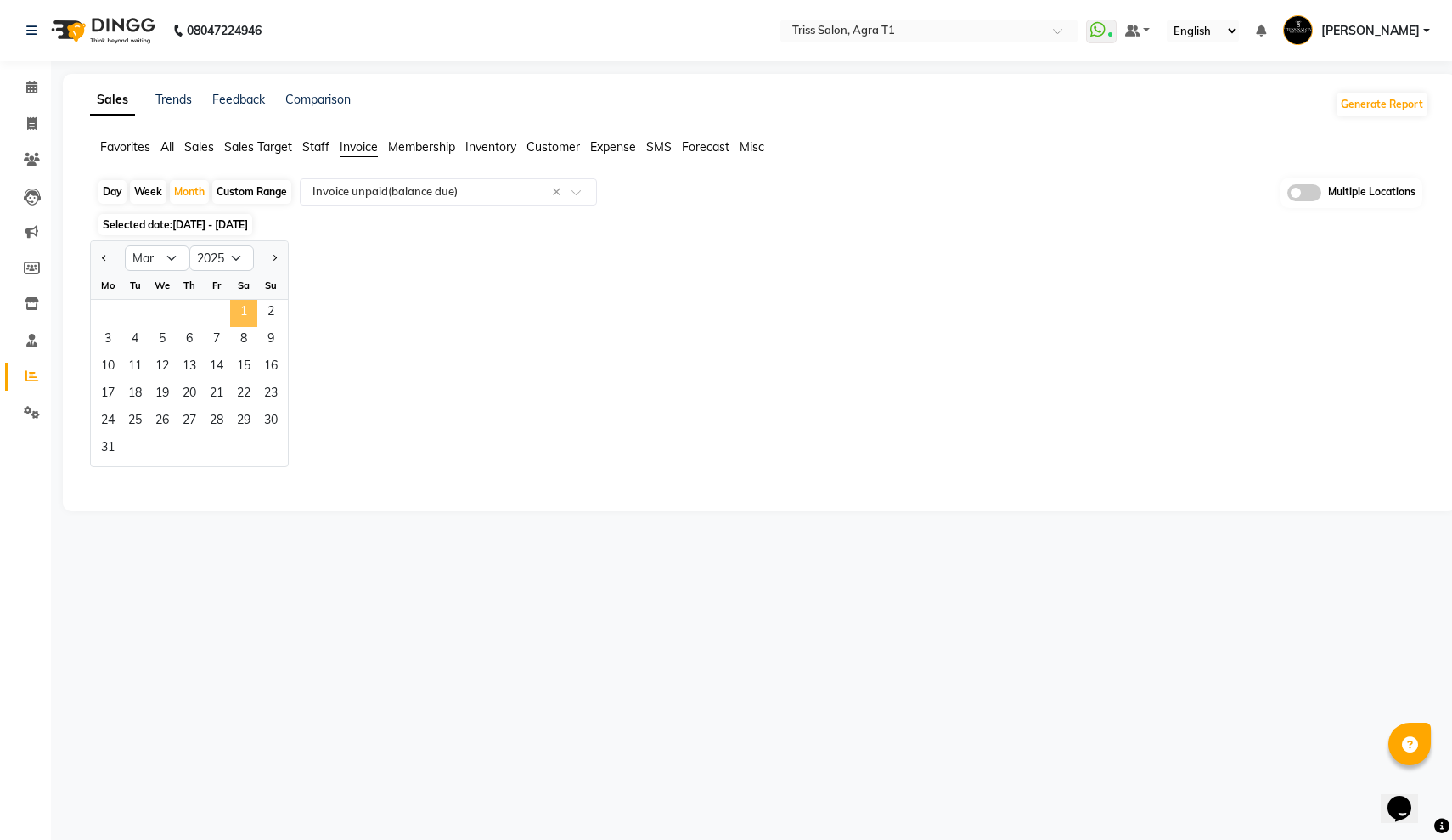
click at [236, 311] on span "1" at bounding box center [244, 313] width 28 height 28
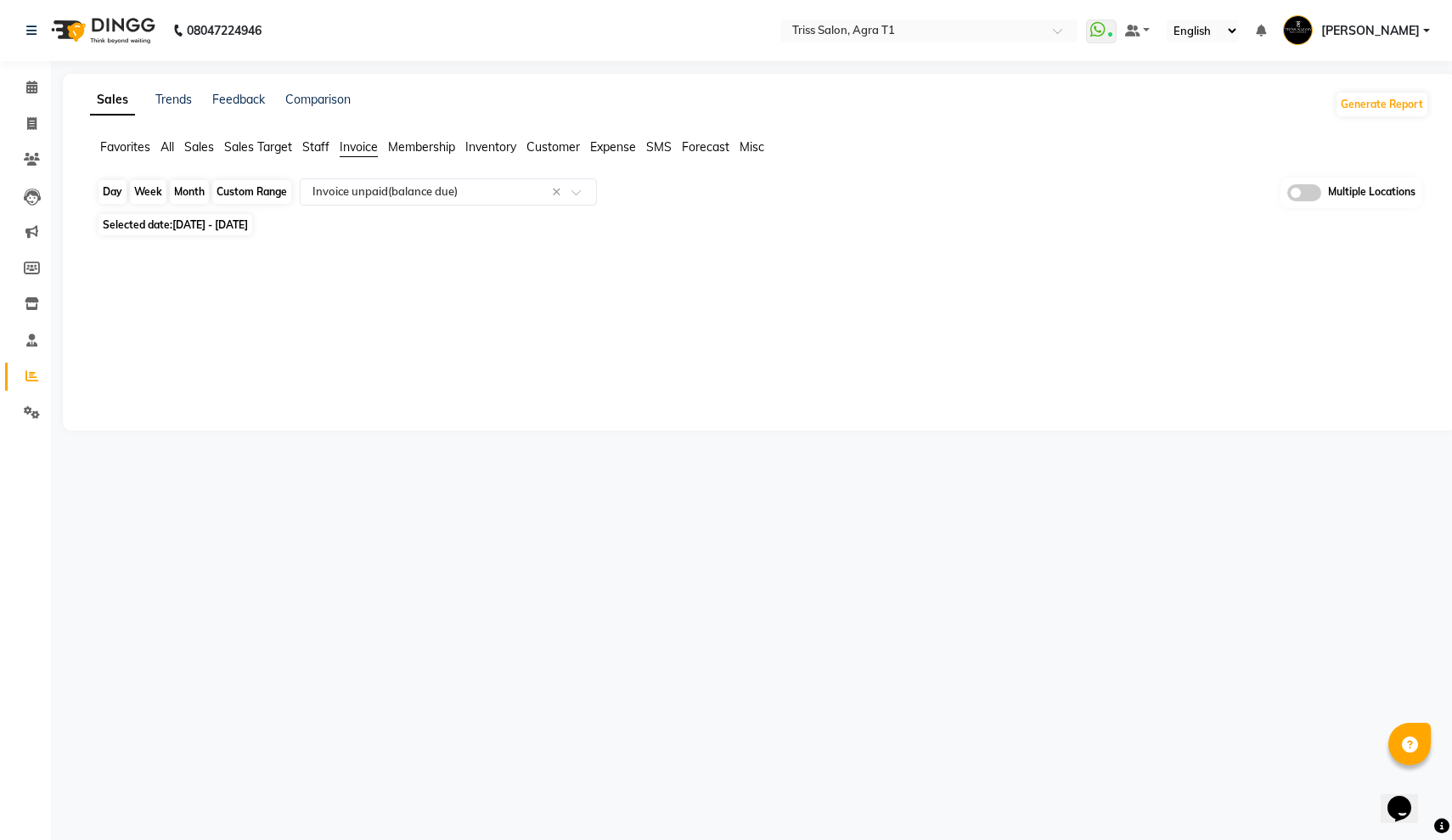
click at [192, 197] on div "Month" at bounding box center [189, 192] width 39 height 24
select select "3"
select select "2025"
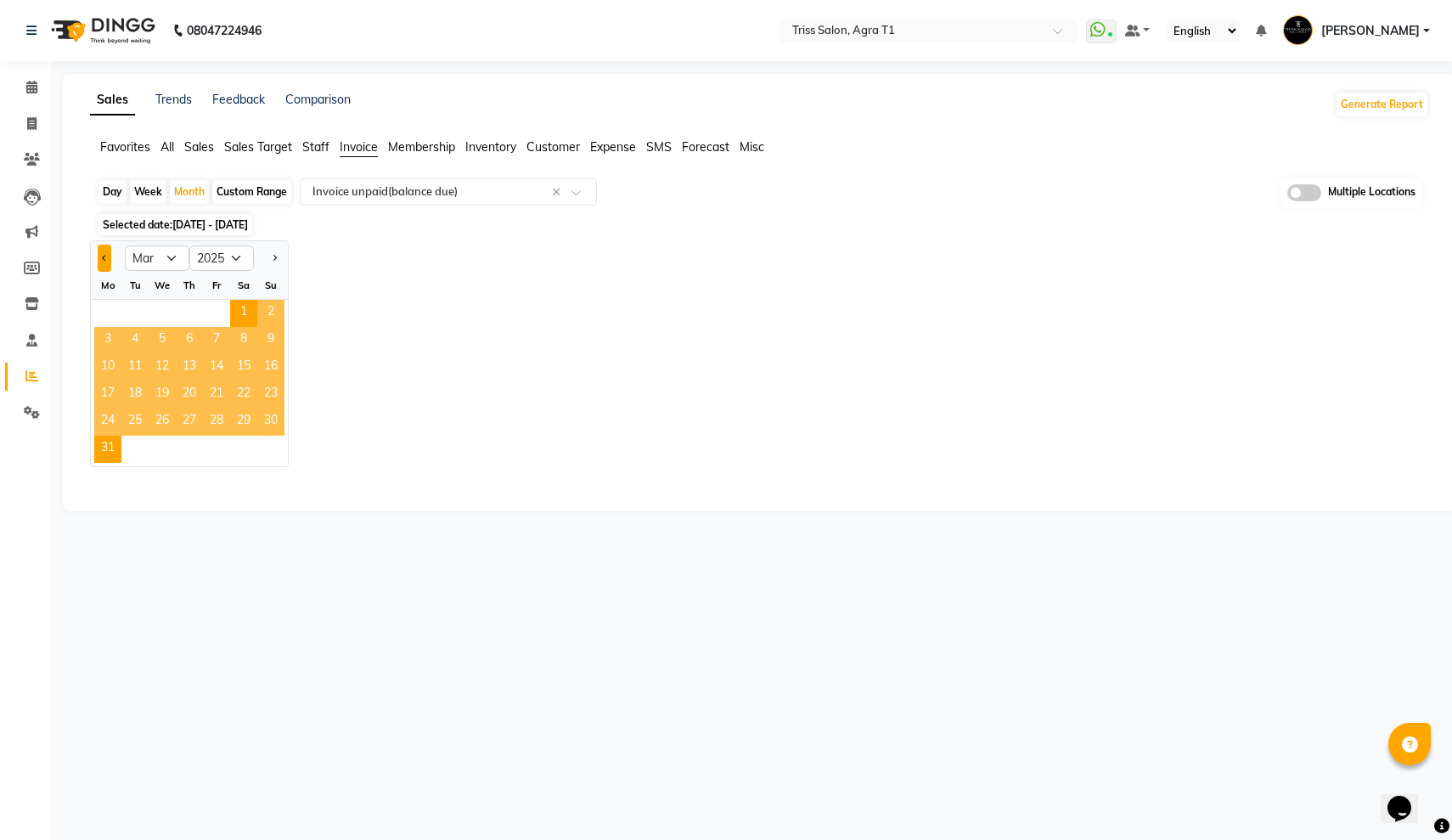
click at [107, 256] on span "Previous month" at bounding box center [104, 257] width 6 height 6
select select "2"
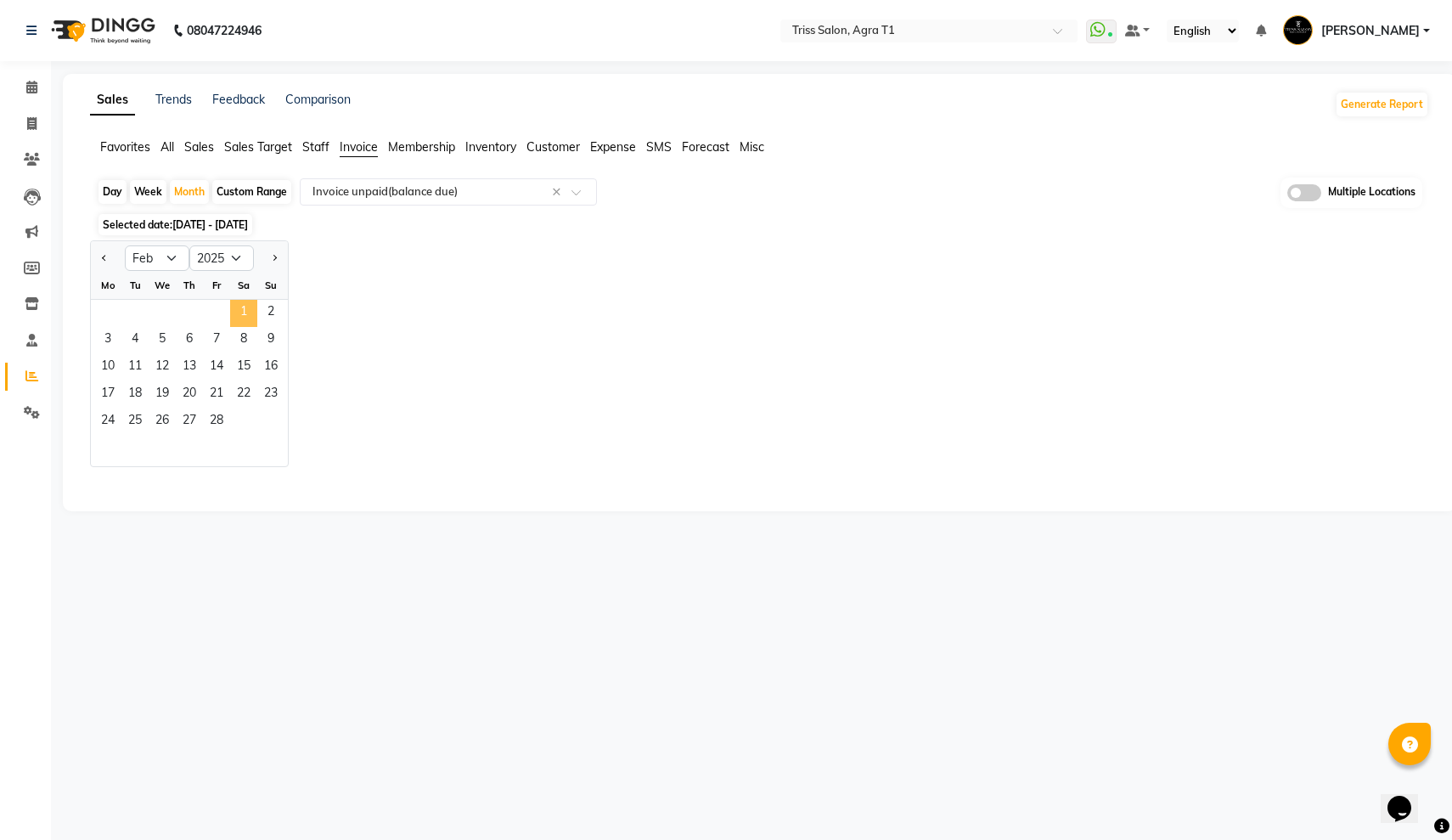
click at [237, 311] on span "1" at bounding box center [244, 313] width 28 height 28
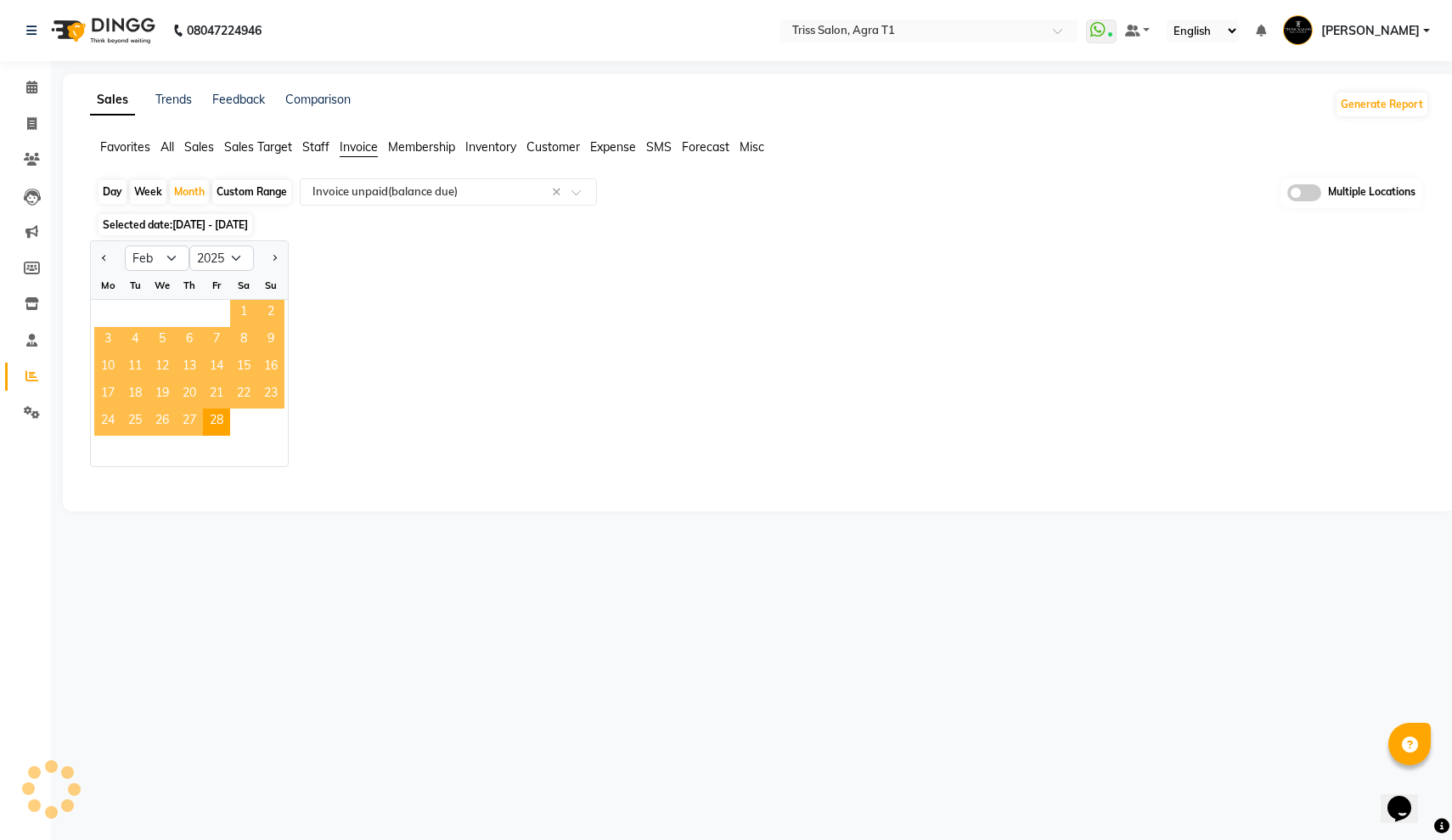
select select "full_report"
select select "csv"
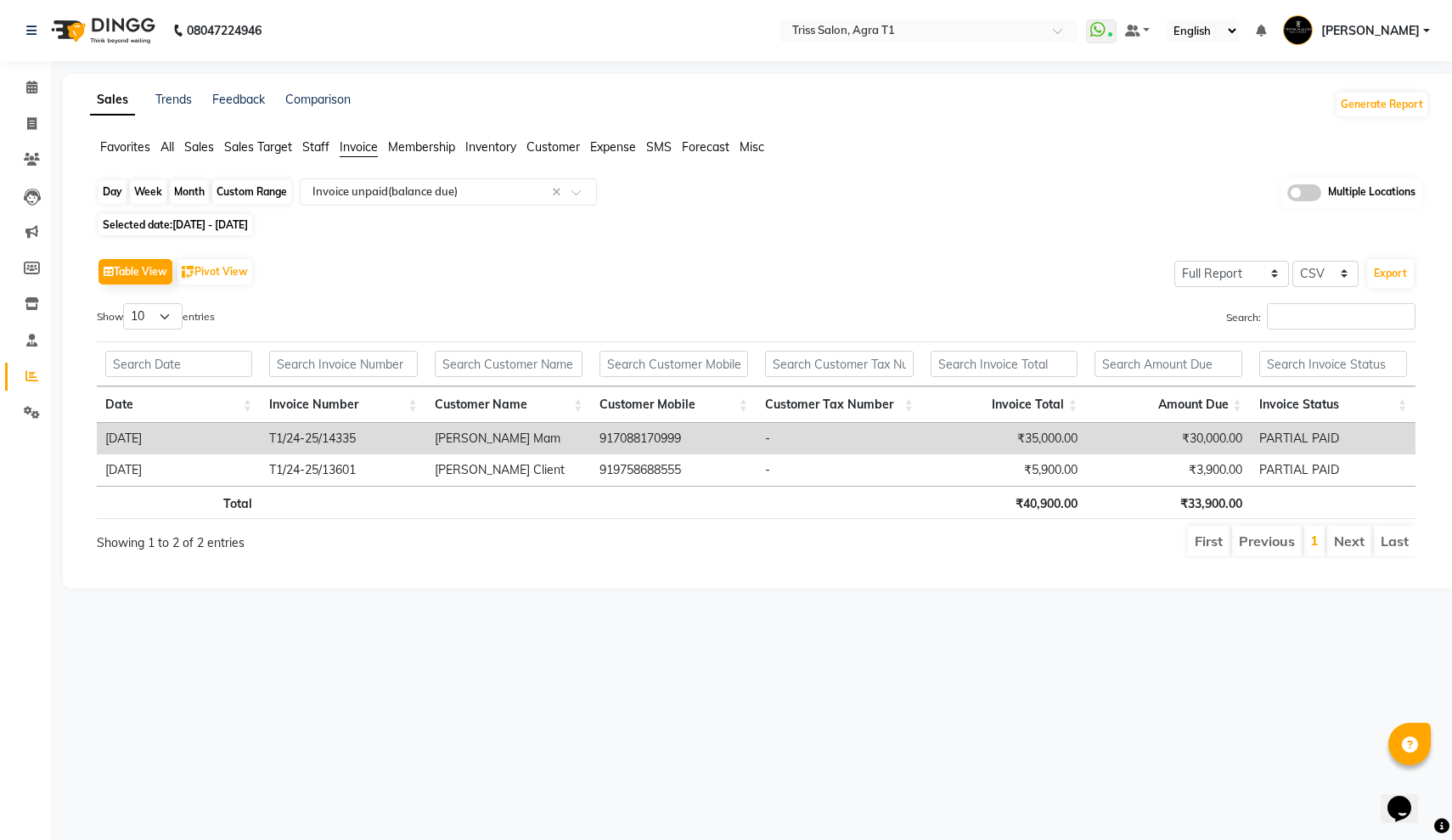
click at [190, 184] on div "Month" at bounding box center [189, 192] width 39 height 24
select select "2"
select select "2025"
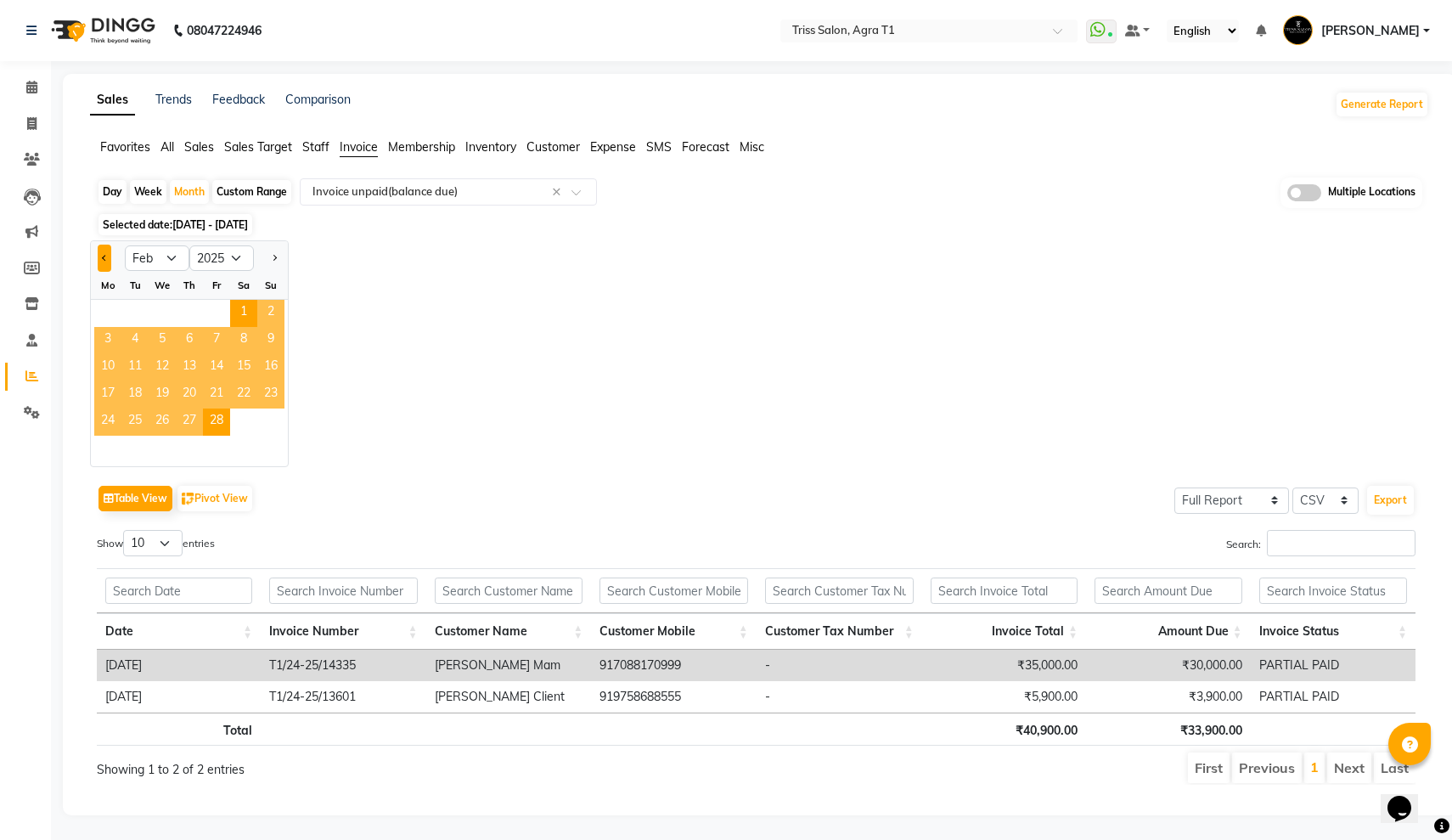
click at [103, 258] on span "Previous month" at bounding box center [104, 257] width 6 height 6
select select "1"
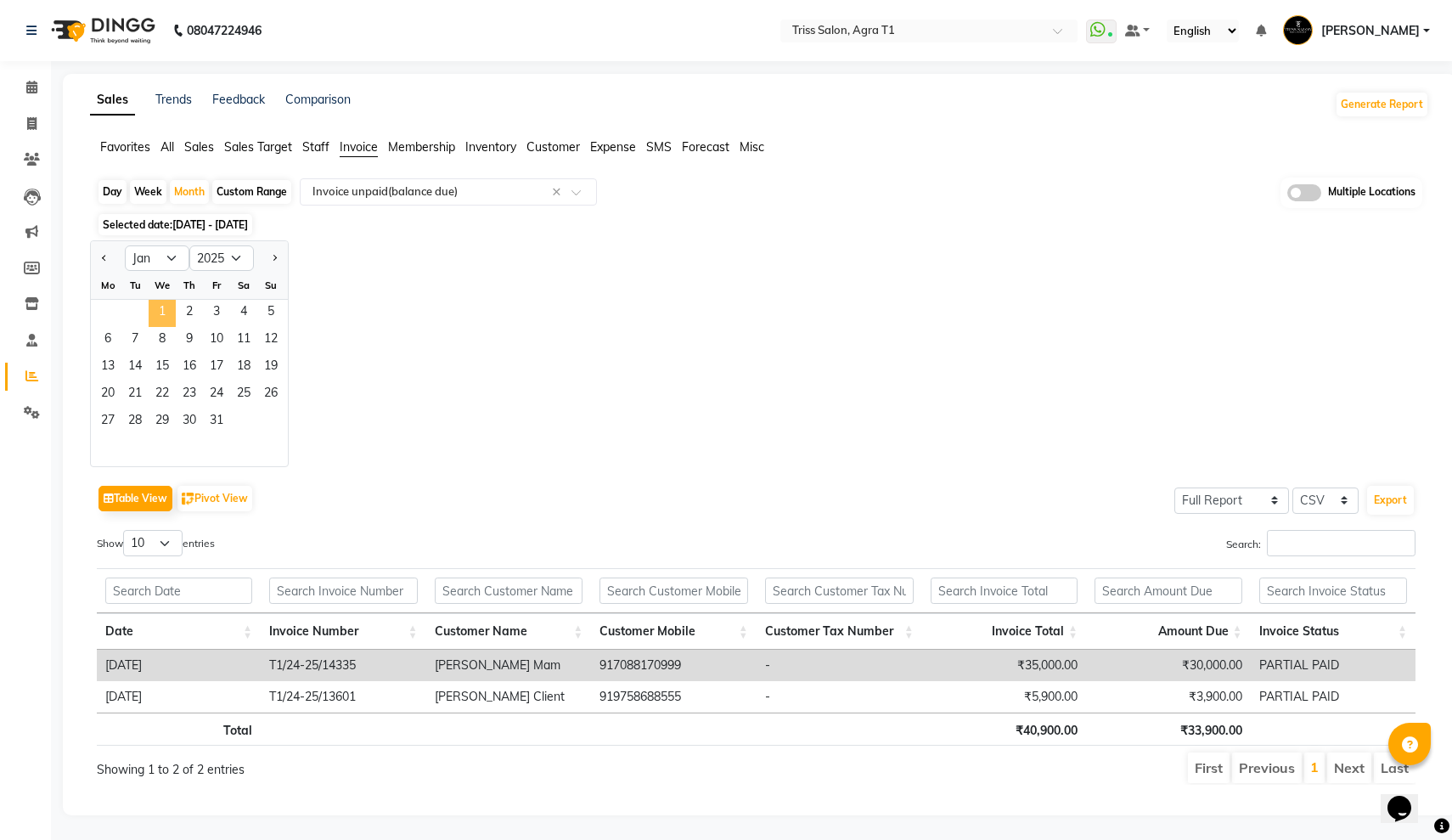
click at [155, 307] on span "1" at bounding box center [163, 313] width 28 height 28
